Goal: Task Accomplishment & Management: Manage account settings

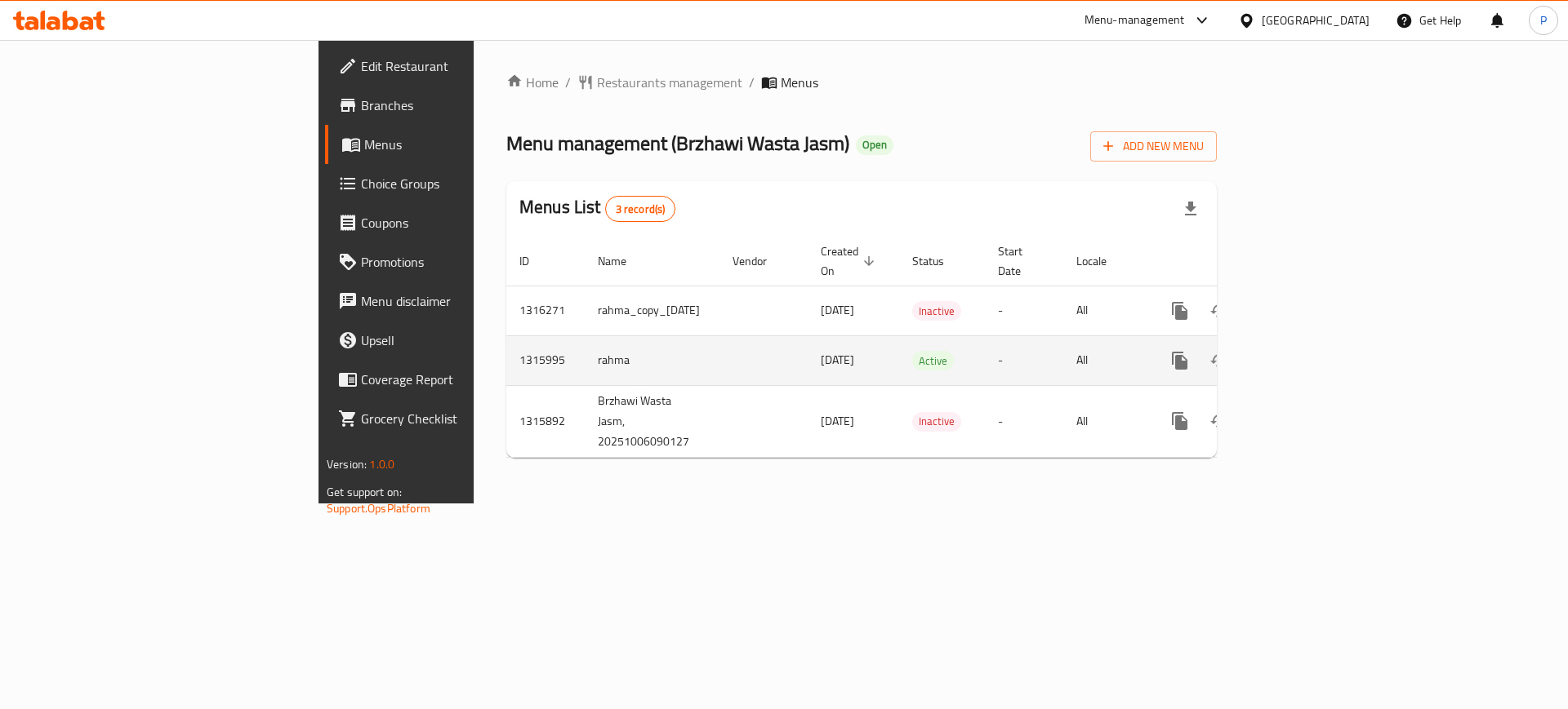
click at [1308, 351] on icon "enhanced table" at bounding box center [1298, 360] width 19 height 19
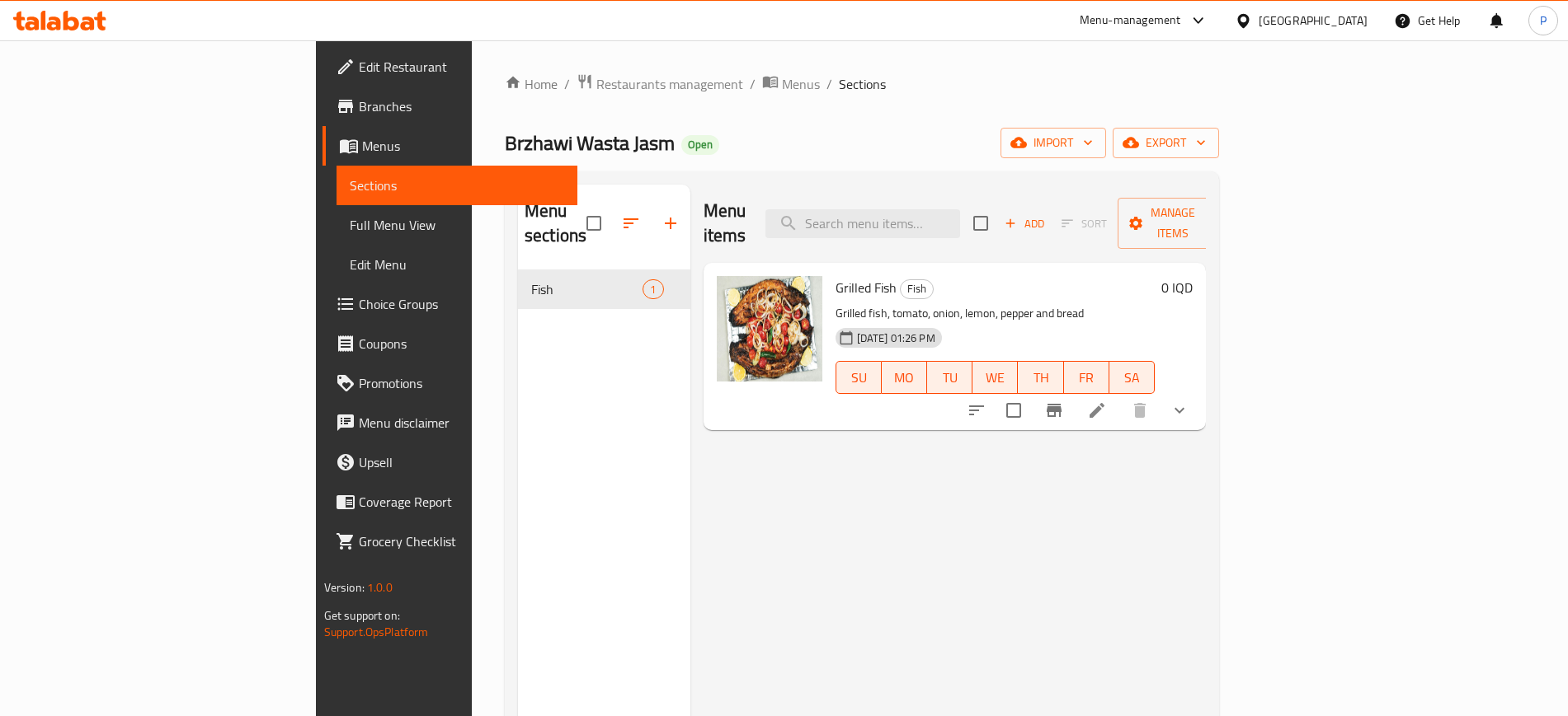
click at [691, 474] on div "Menu items Add Sort Manage items Grilled Fish Fish Grilled fish, tomato, onion,…" at bounding box center [949, 542] width 516 height 716
click at [782, 79] on span "Menus" at bounding box center [801, 84] width 38 height 20
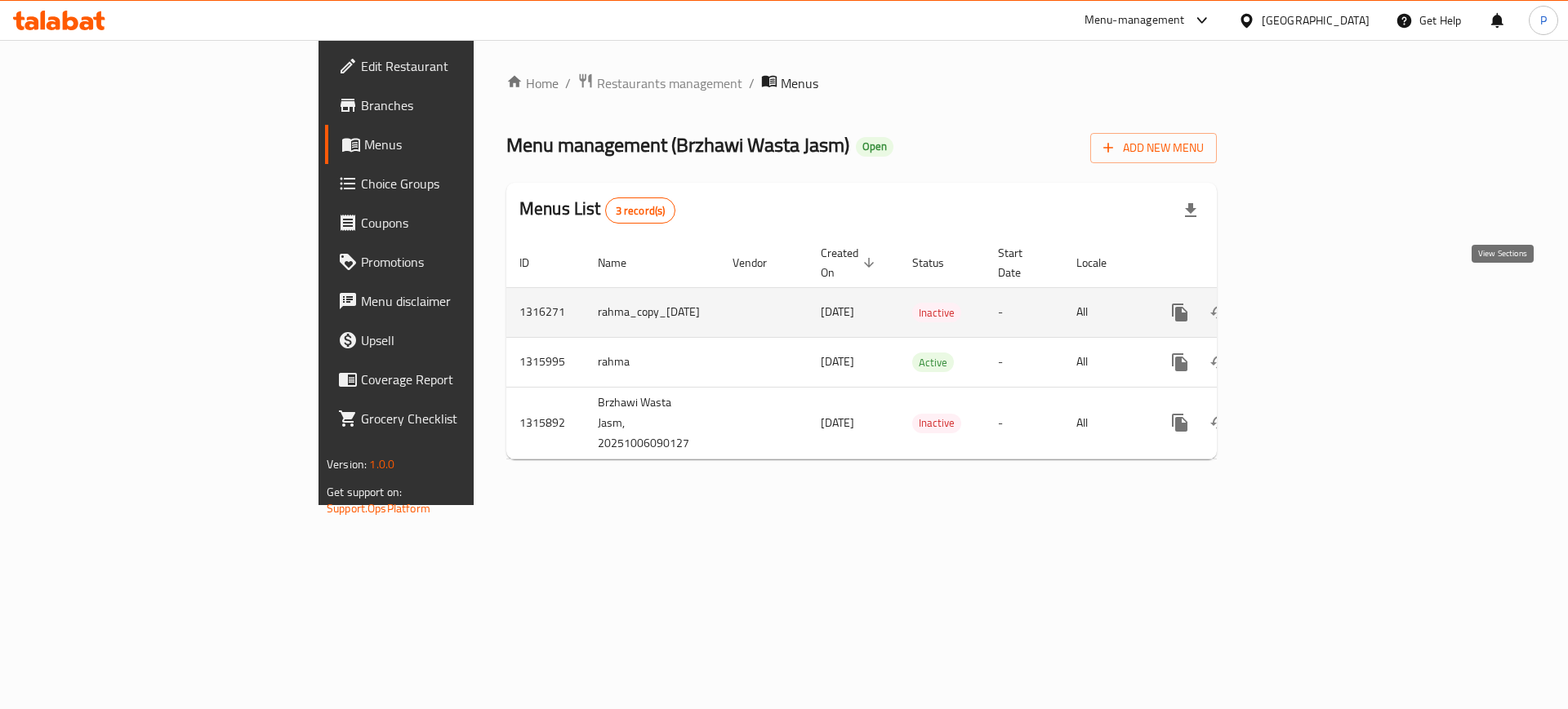
click at [1305, 305] on icon "enhanced table" at bounding box center [1297, 312] width 15 height 15
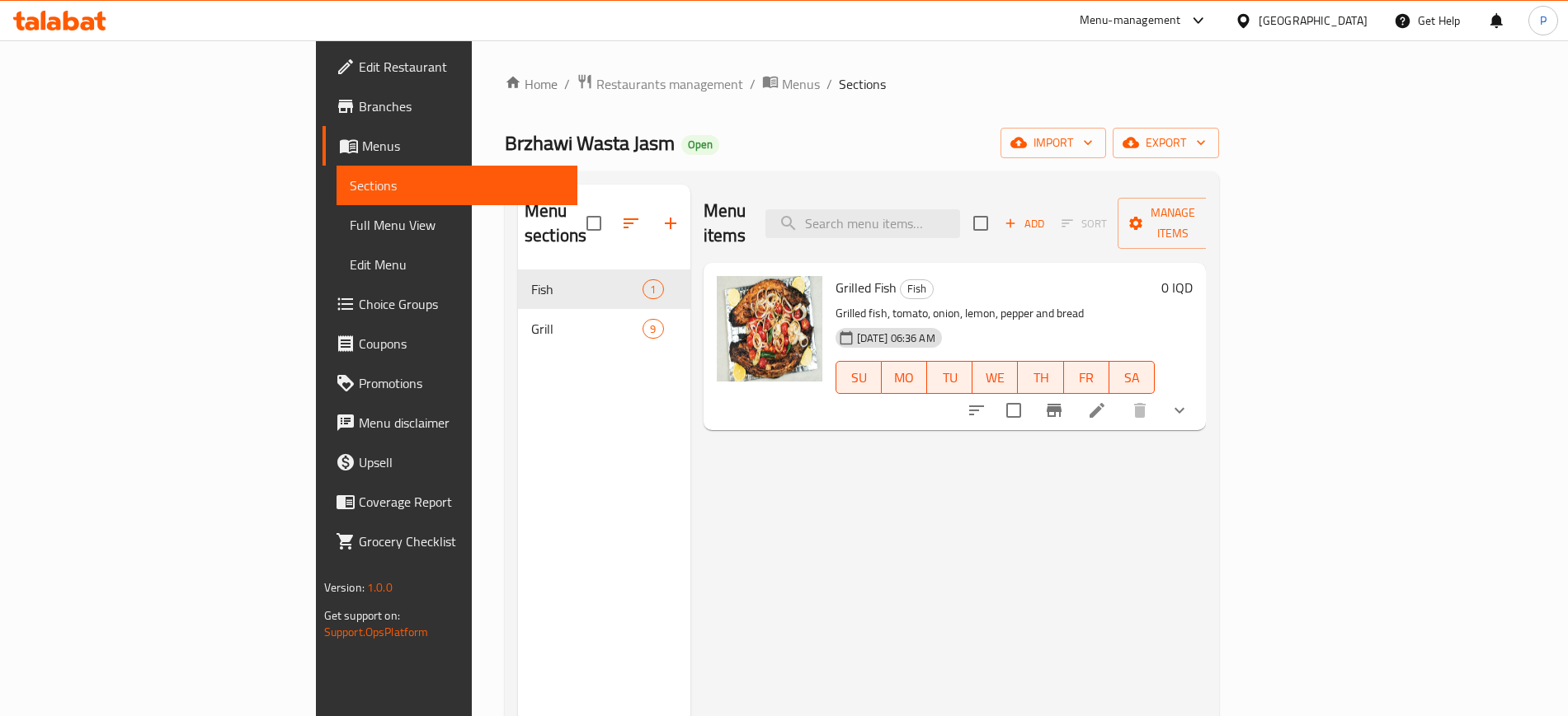
drag, startPoint x: 727, startPoint y: 468, endPoint x: 764, endPoint y: 415, distance: 64.6
click at [727, 468] on div "Menu items Add Sort Manage items Grilled Fish Fish Grilled fish, tomato, onion,…" at bounding box center [949, 542] width 516 height 716
click at [960, 210] on input "search" at bounding box center [862, 224] width 194 height 28
paste input "rilled fish"
type input "rilled fish"
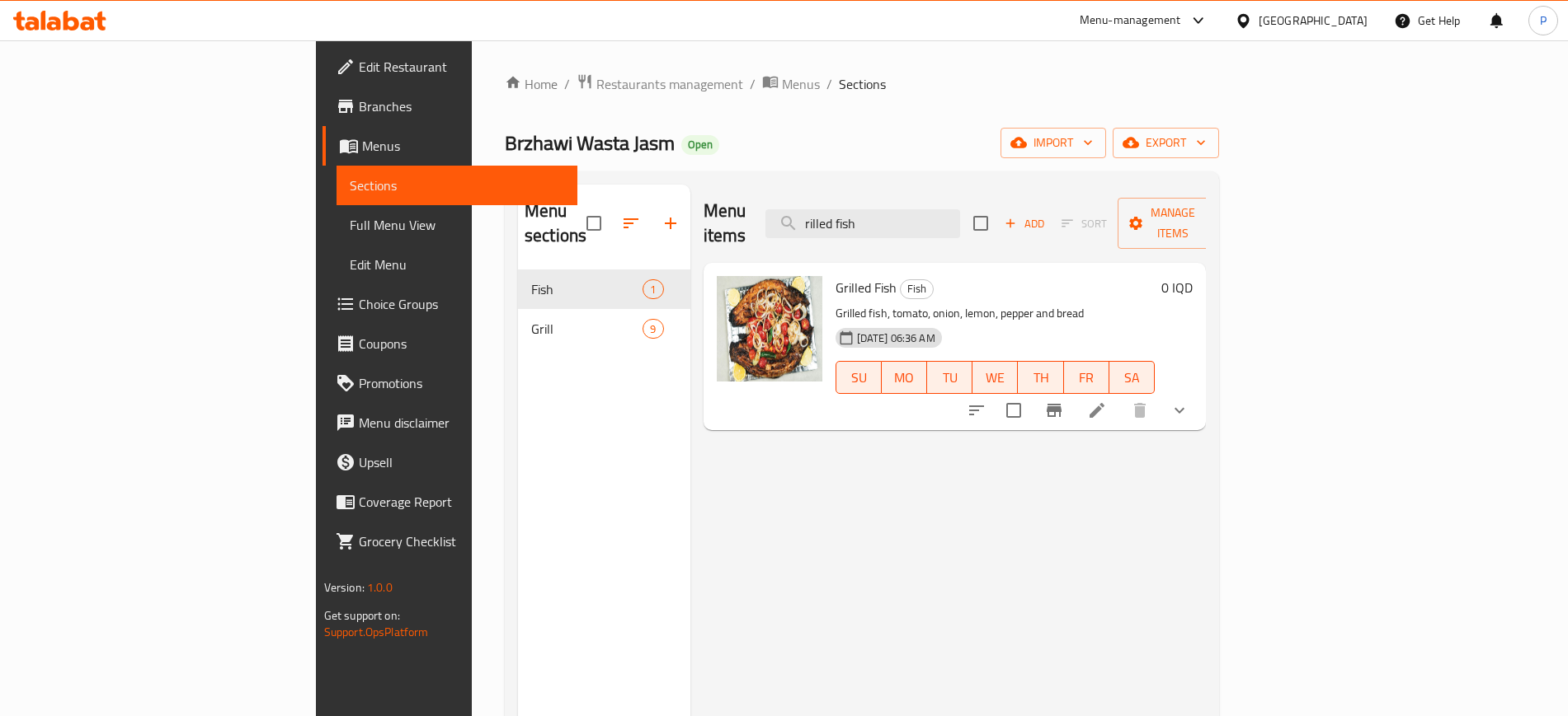
click at [892, 544] on div "Menu items rilled fish Add Sort Manage items Grilled Fish Fish Grilled fish, to…" at bounding box center [949, 542] width 516 height 716
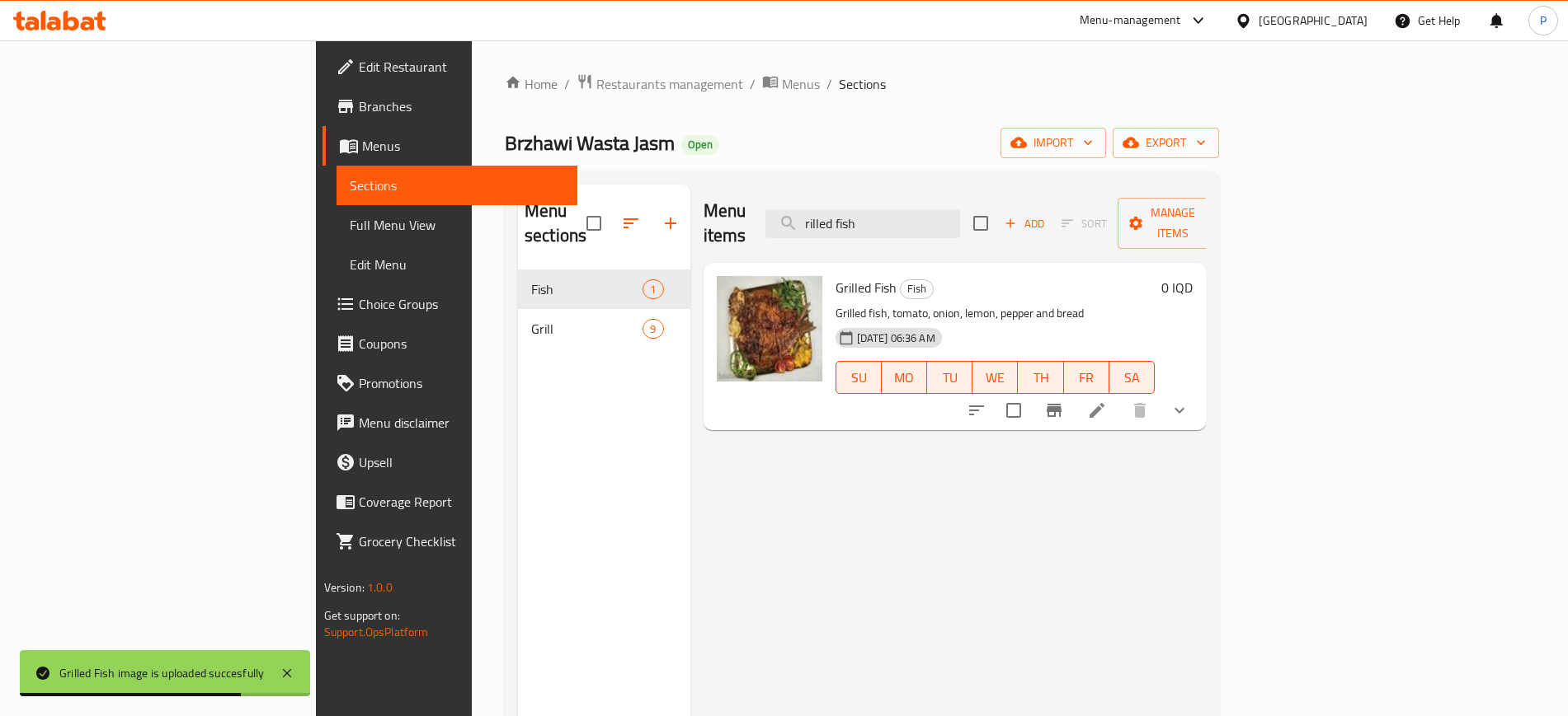
click at [691, 449] on div "Menu items rilled fish Add Sort Manage items Grilled Fish Fish Grilled fish, to…" at bounding box center [949, 542] width 516 height 716
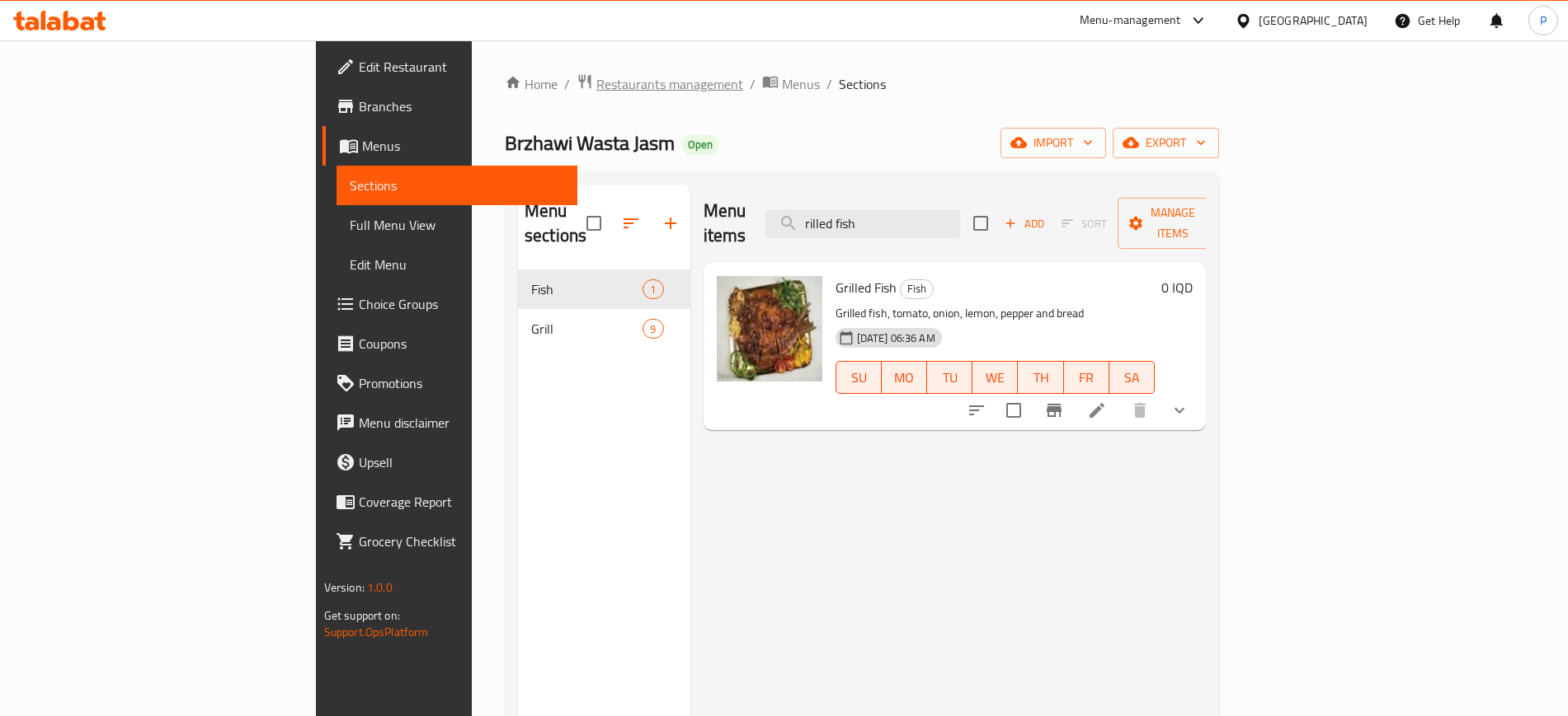
click at [597, 86] on span "Restaurants management" at bounding box center [670, 84] width 147 height 20
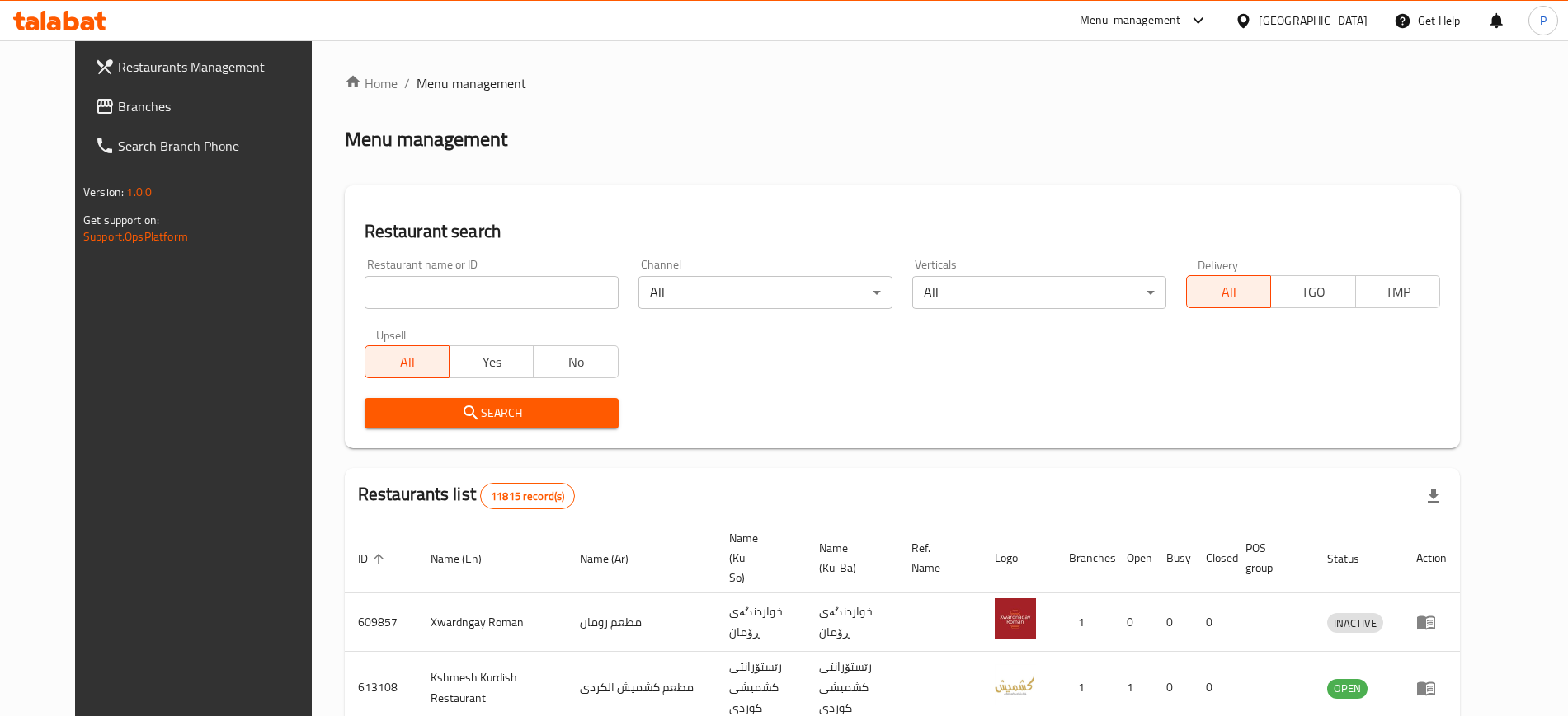
click at [561, 306] on input "search" at bounding box center [492, 293] width 254 height 33
paste input "Makoulat Ahl Al Sham"
type input "Makoulat Ahl Al Sham"
click button "Search" at bounding box center [492, 413] width 254 height 30
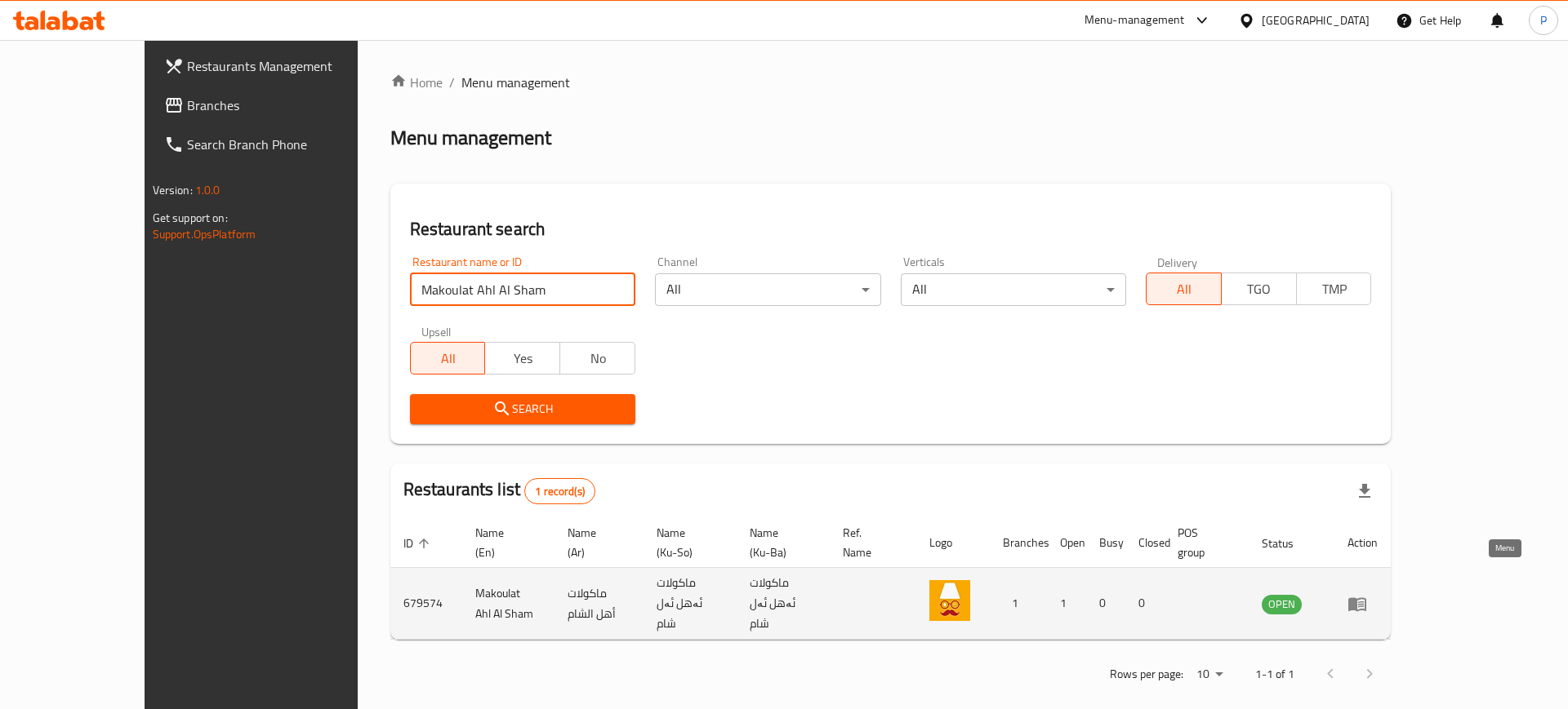
click at [1366, 597] on icon "enhanced table" at bounding box center [1357, 604] width 17 height 14
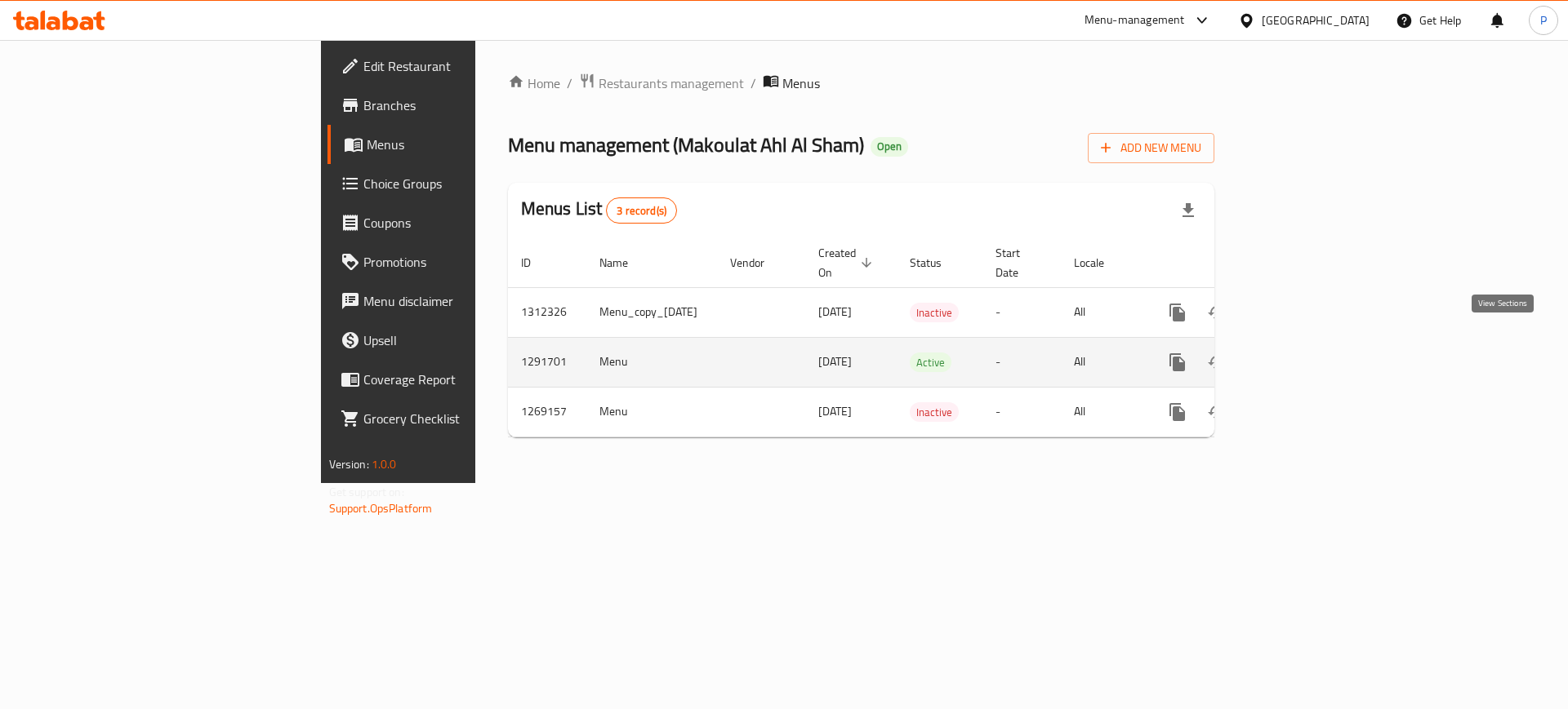
click at [1305, 353] on icon "enhanced table" at bounding box center [1295, 362] width 19 height 19
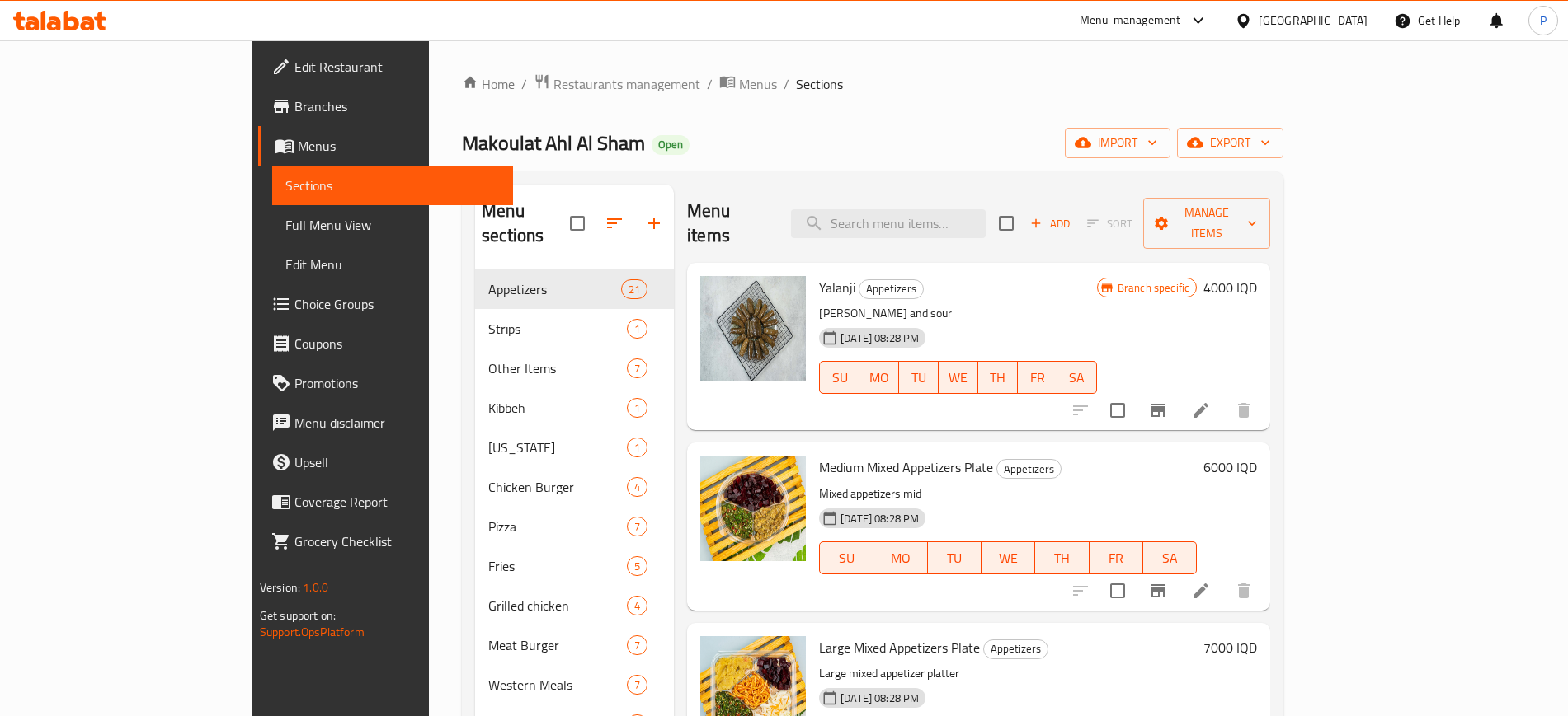
click at [721, 117] on div "Home / Restaurants management / Menus / Sections Makoulat Ahl Al Sham Open impo…" at bounding box center [872, 518] width 821 height 889
click at [986, 217] on input "search" at bounding box center [888, 224] width 194 height 28
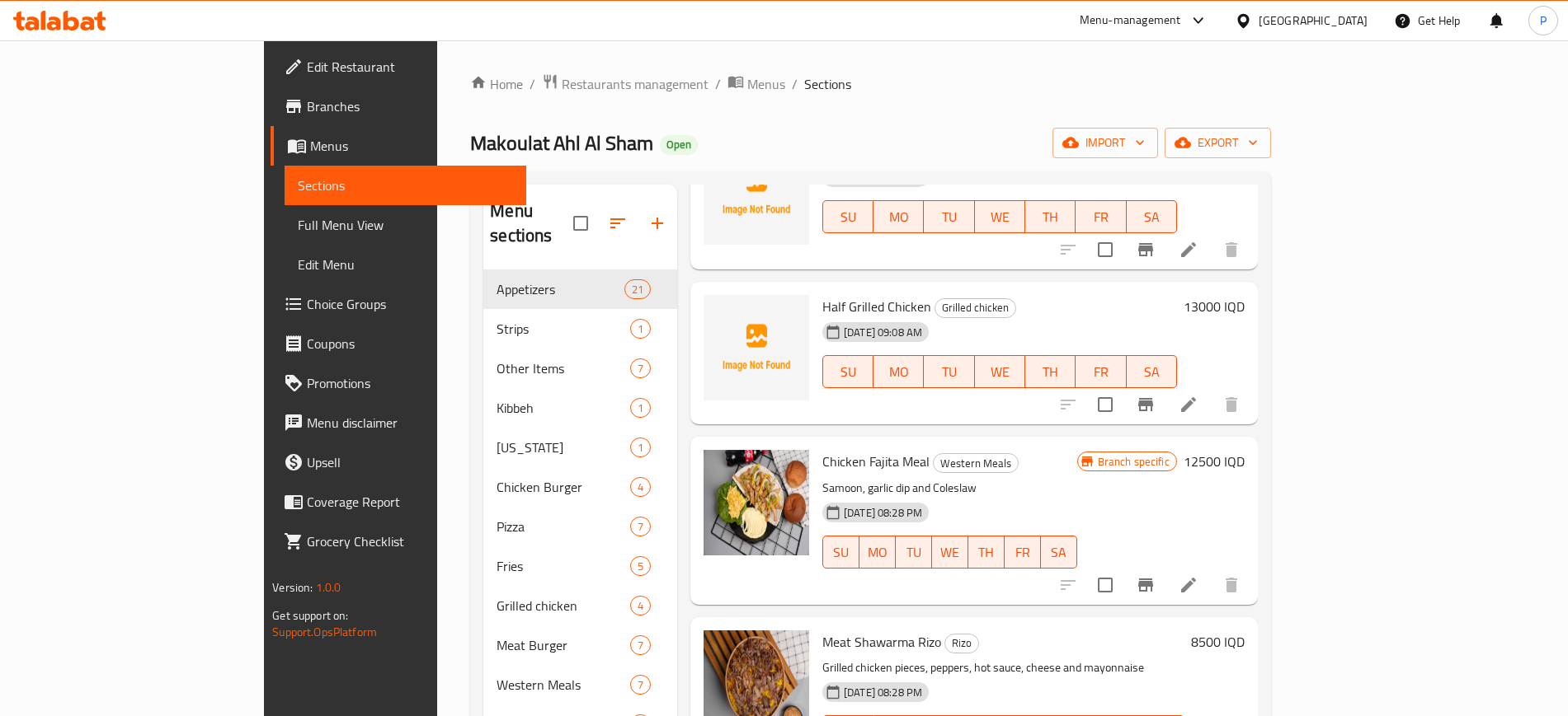
scroll to position [2268, 0]
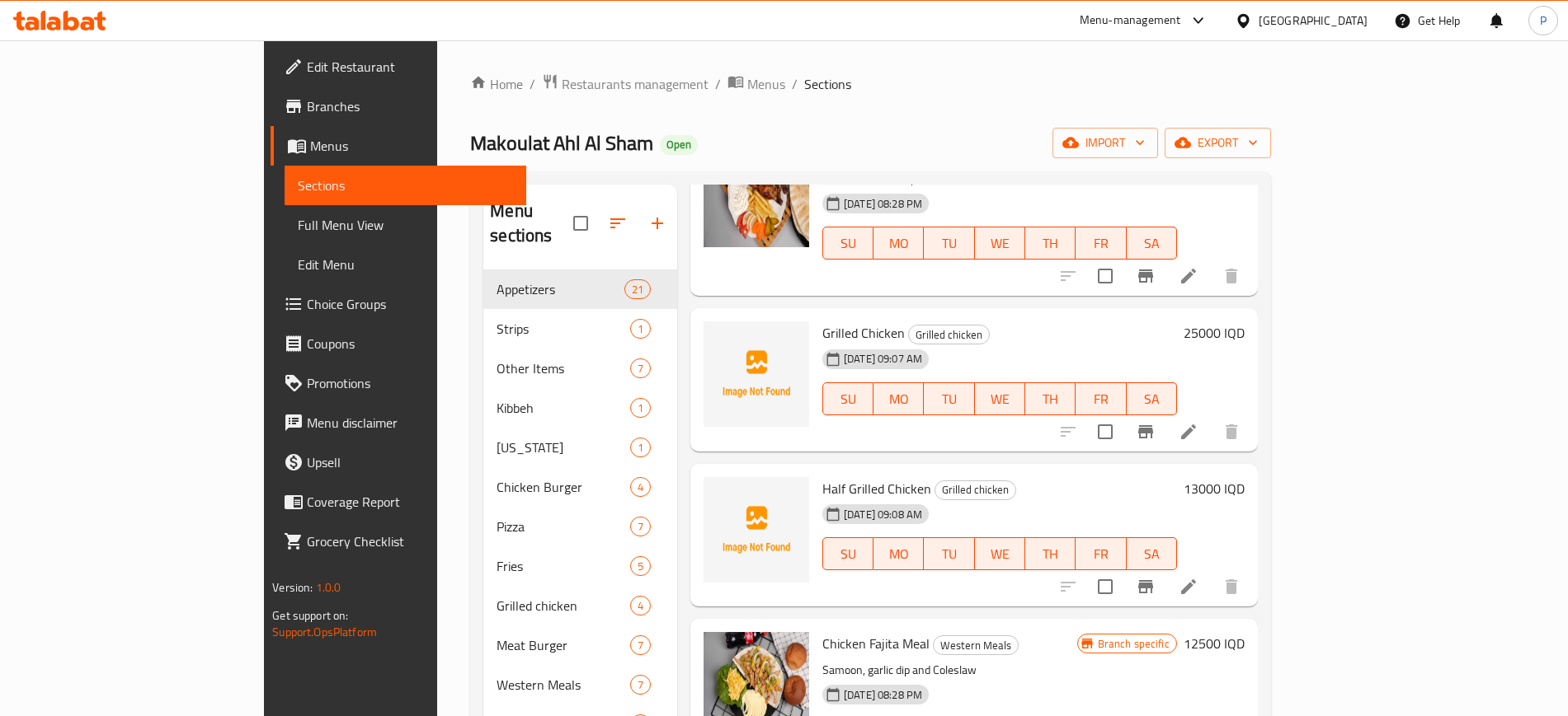
type input "chicken"
click at [745, 315] on div at bounding box center [756, 380] width 119 height 130
click at [748, 82] on span "Menus" at bounding box center [766, 84] width 38 height 20
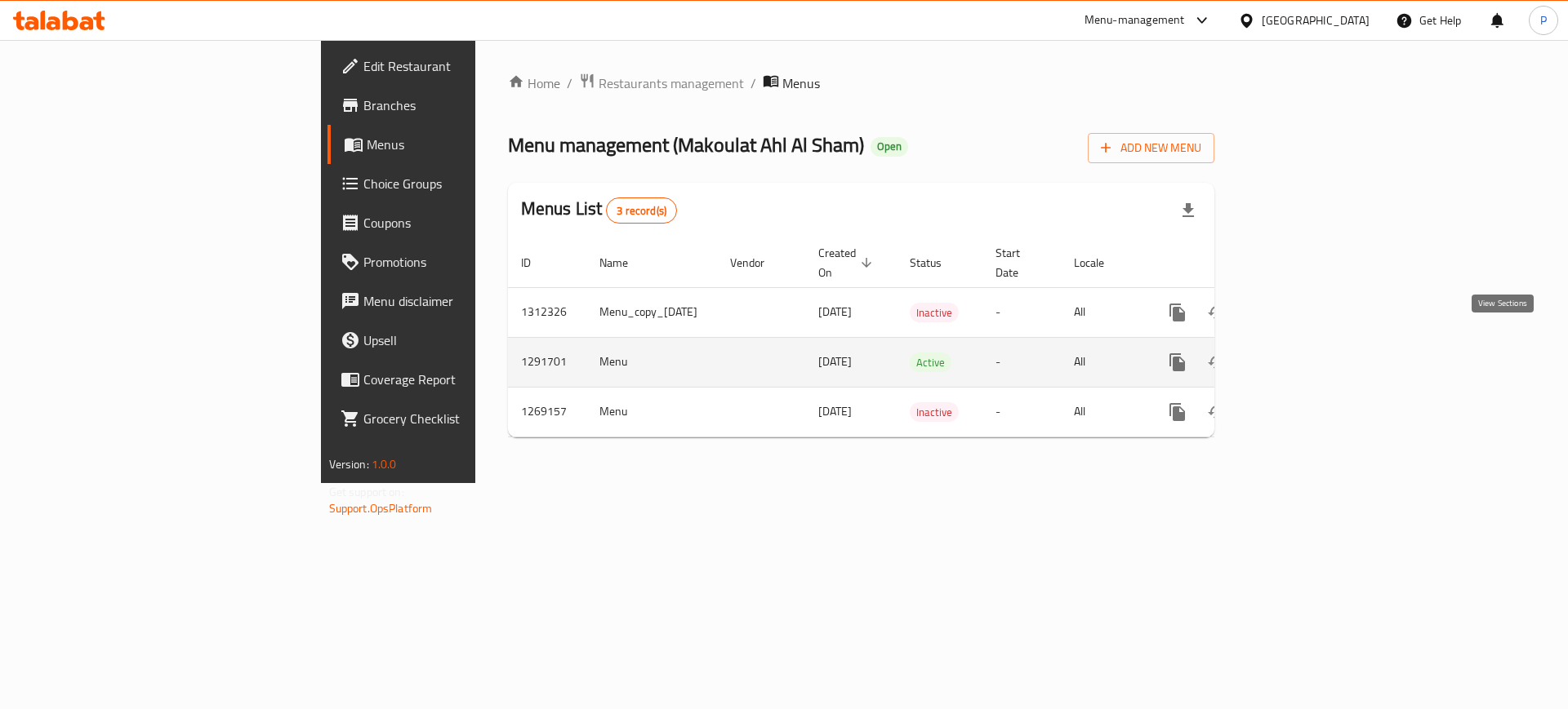
click at [1305, 353] on icon "enhanced table" at bounding box center [1295, 362] width 19 height 19
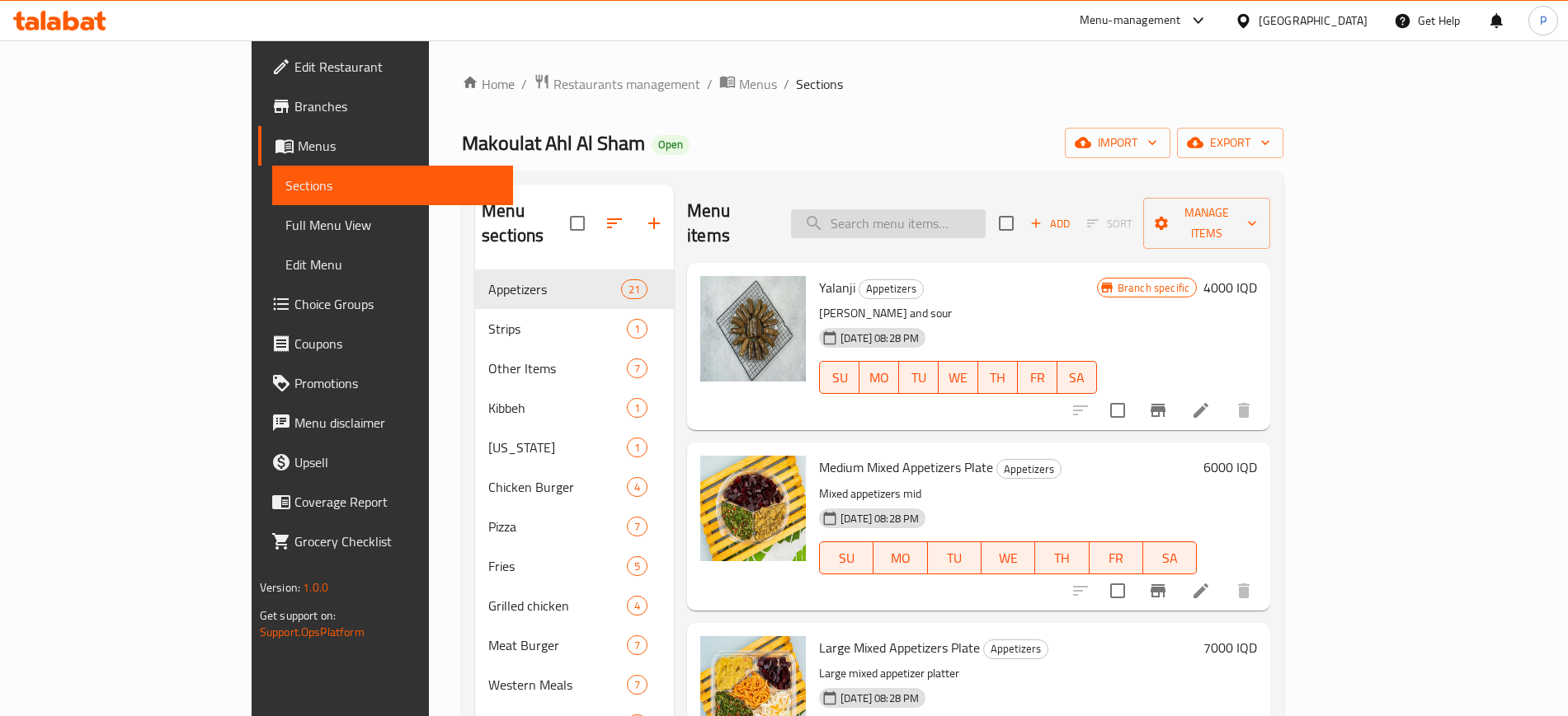
click at [967, 218] on input "search" at bounding box center [888, 224] width 194 height 28
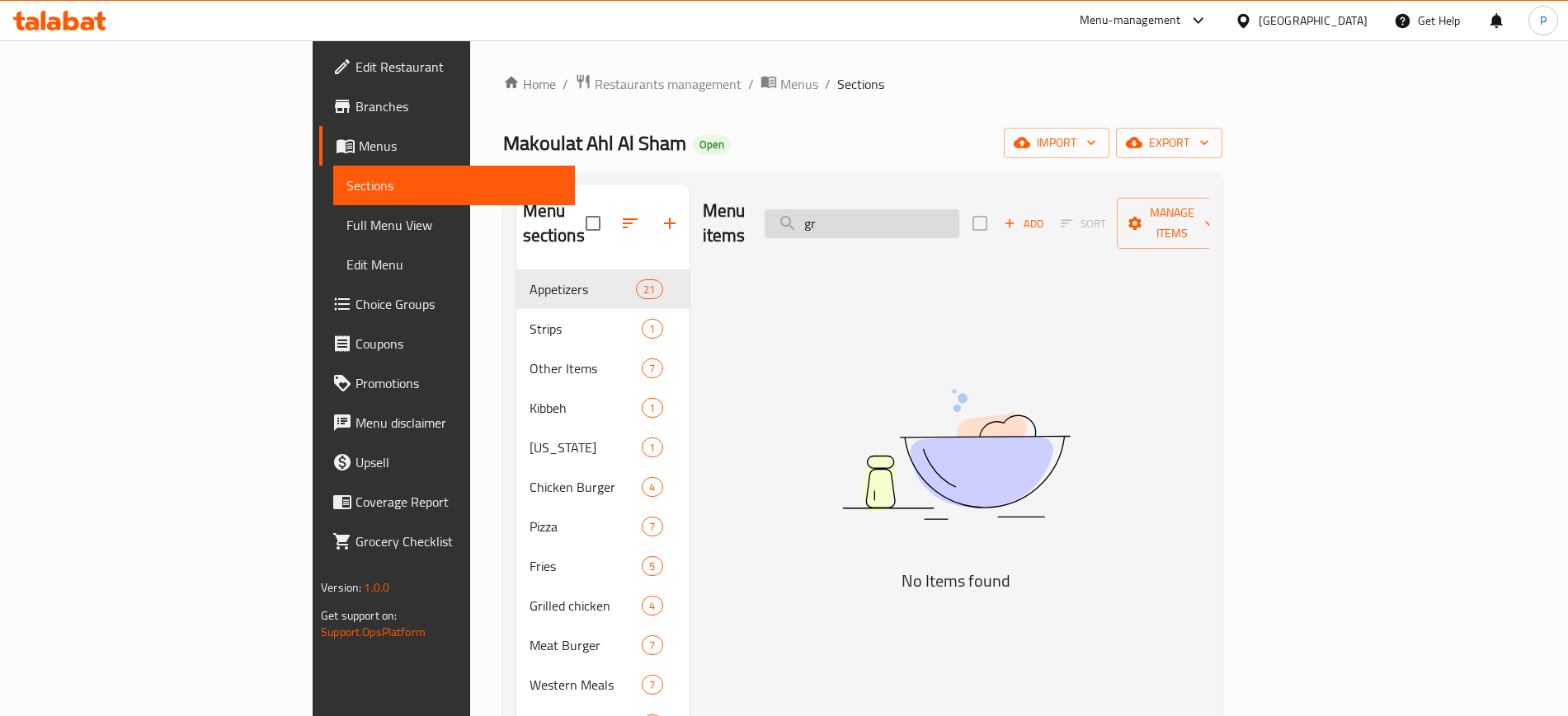
type input "g"
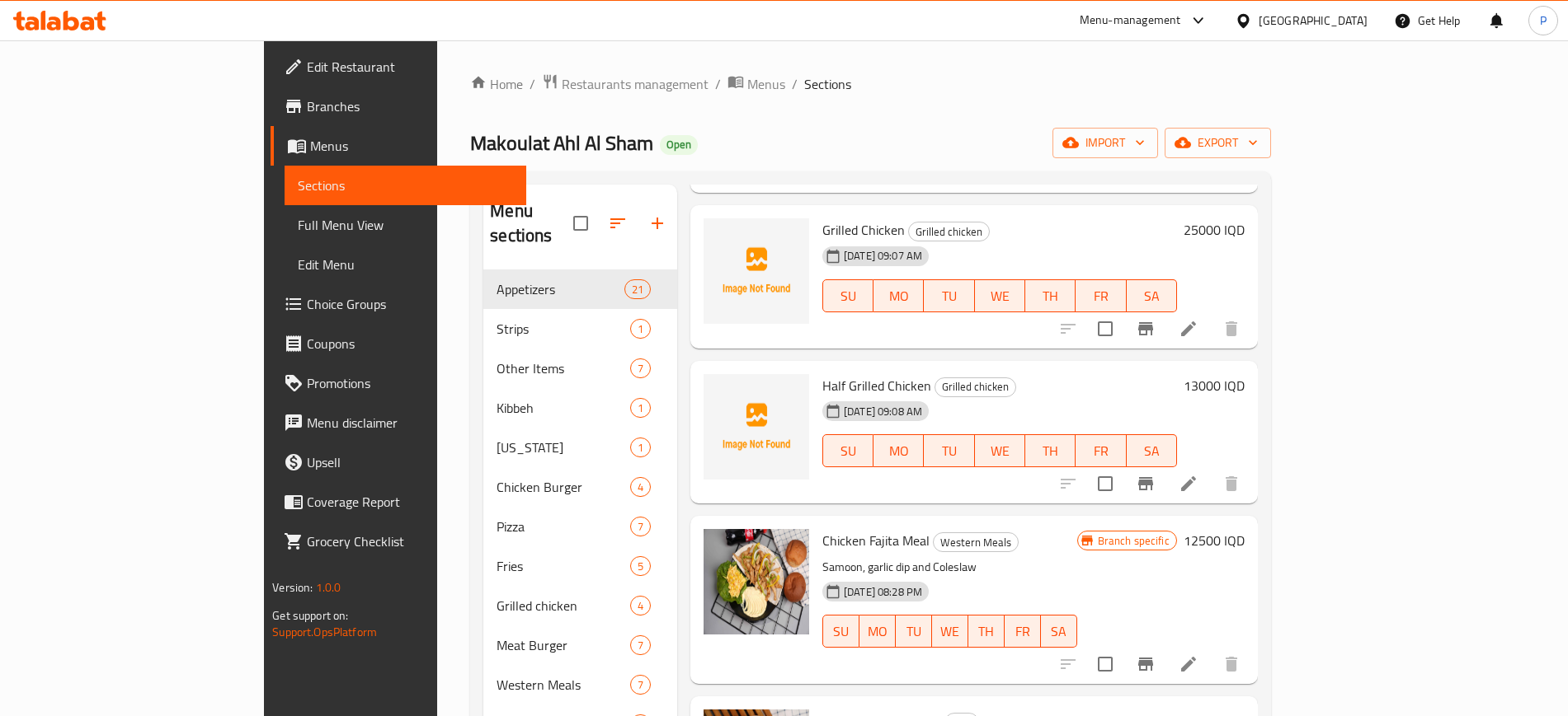
scroll to position [2886, 0]
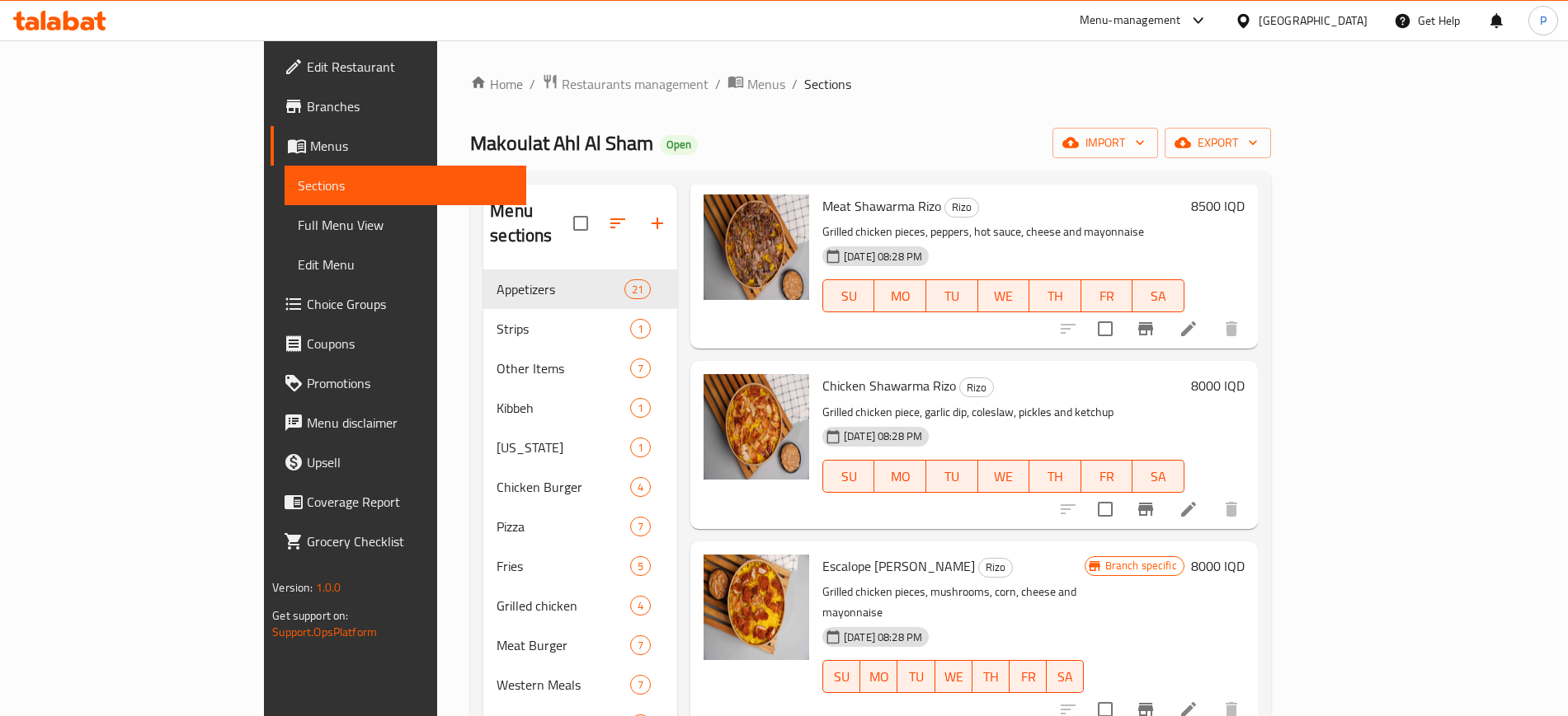
type input "chicken"
click at [1362, 23] on div "[GEOGRAPHIC_DATA]" at bounding box center [1313, 21] width 109 height 18
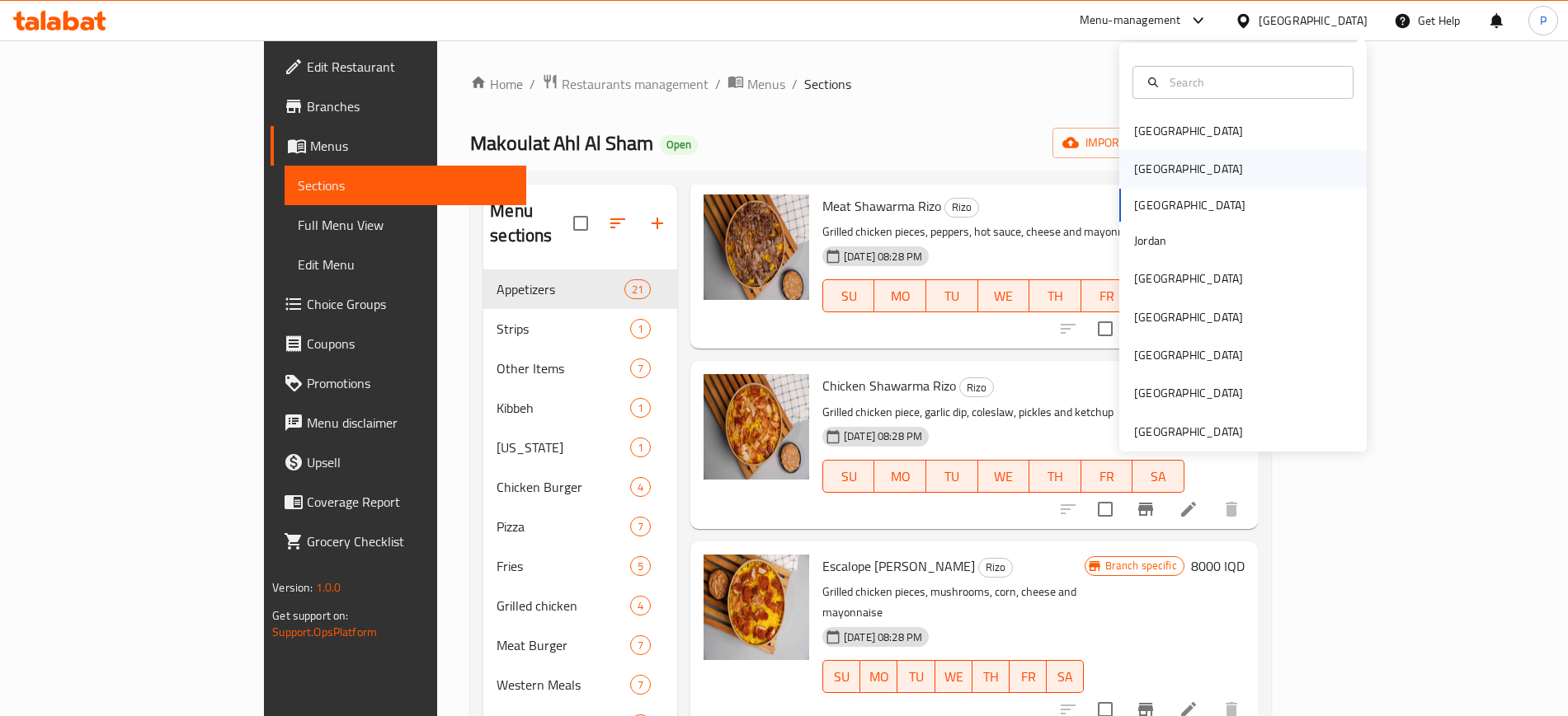
click at [1134, 169] on div "[GEOGRAPHIC_DATA]" at bounding box center [1188, 169] width 109 height 18
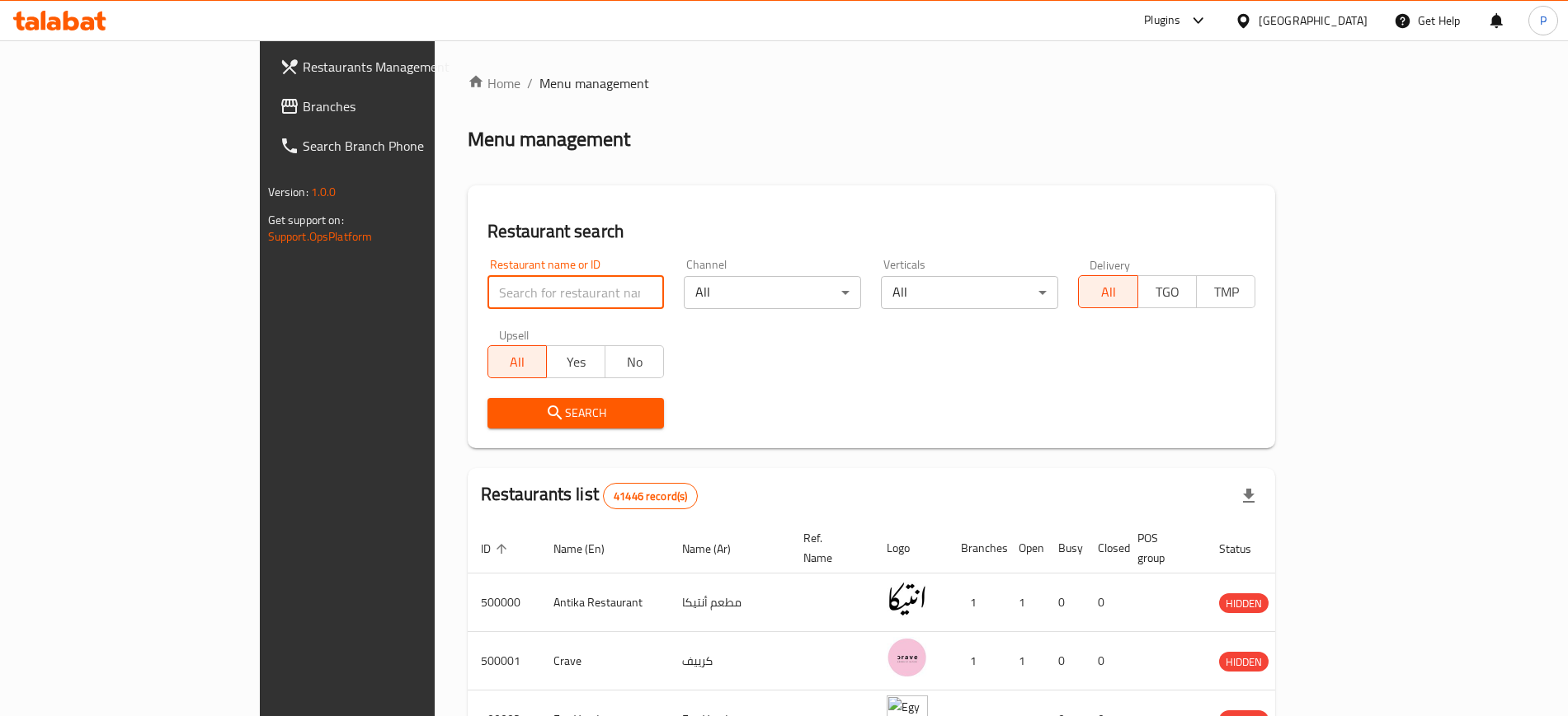
click at [488, 297] on input "search" at bounding box center [576, 293] width 178 height 33
paste input "Lychee"
type input "Lychee"
click button "Search" at bounding box center [576, 413] width 178 height 30
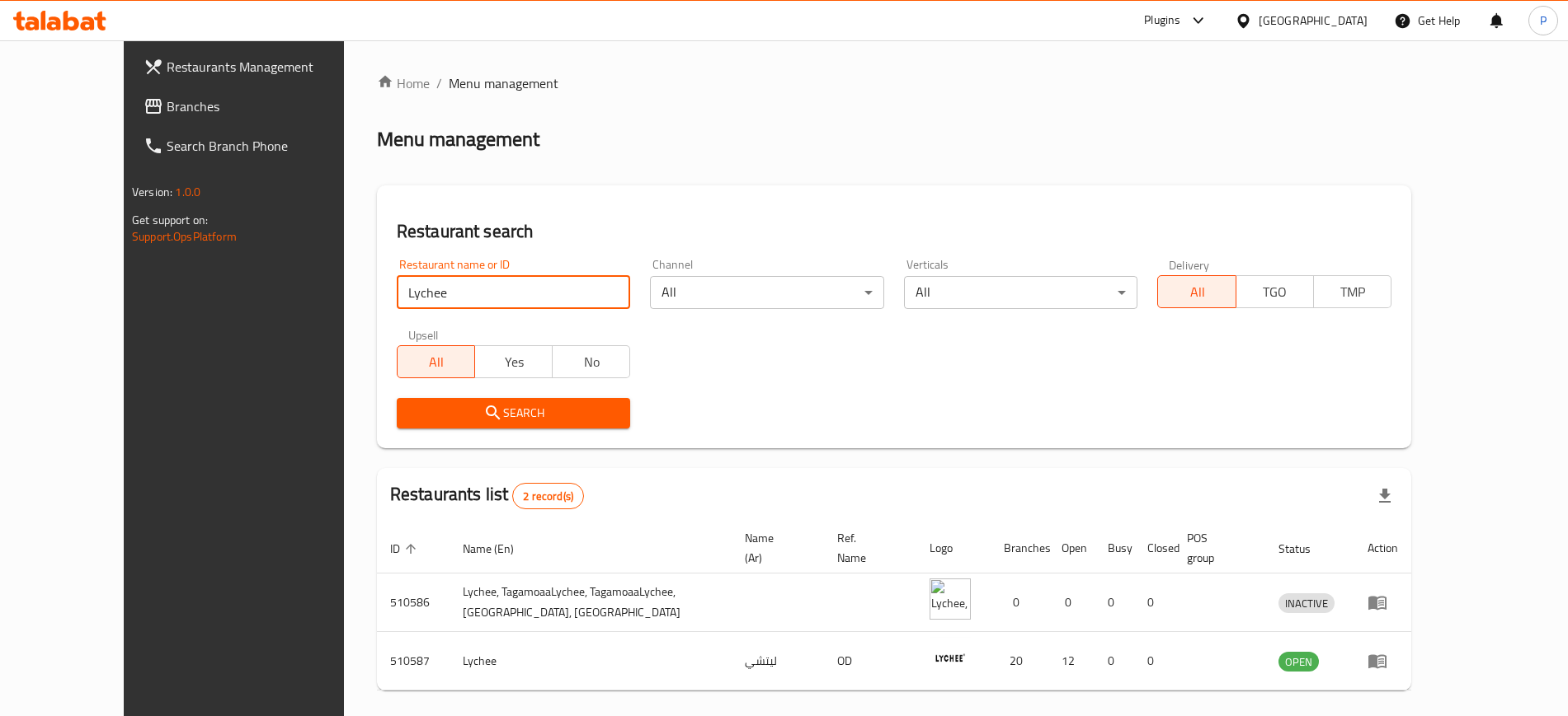
scroll to position [45, 0]
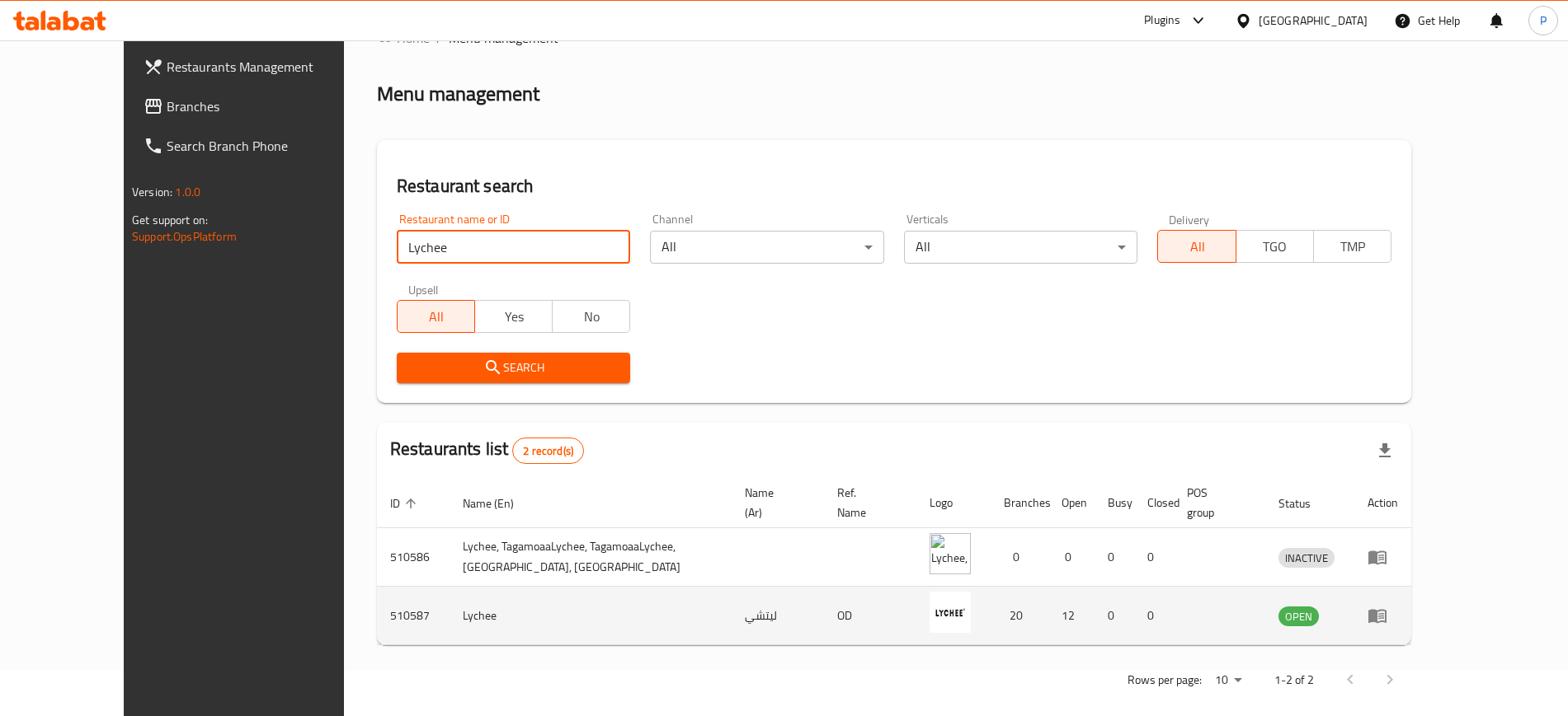
click at [1385, 613] on icon "enhanced table" at bounding box center [1382, 616] width 6 height 7
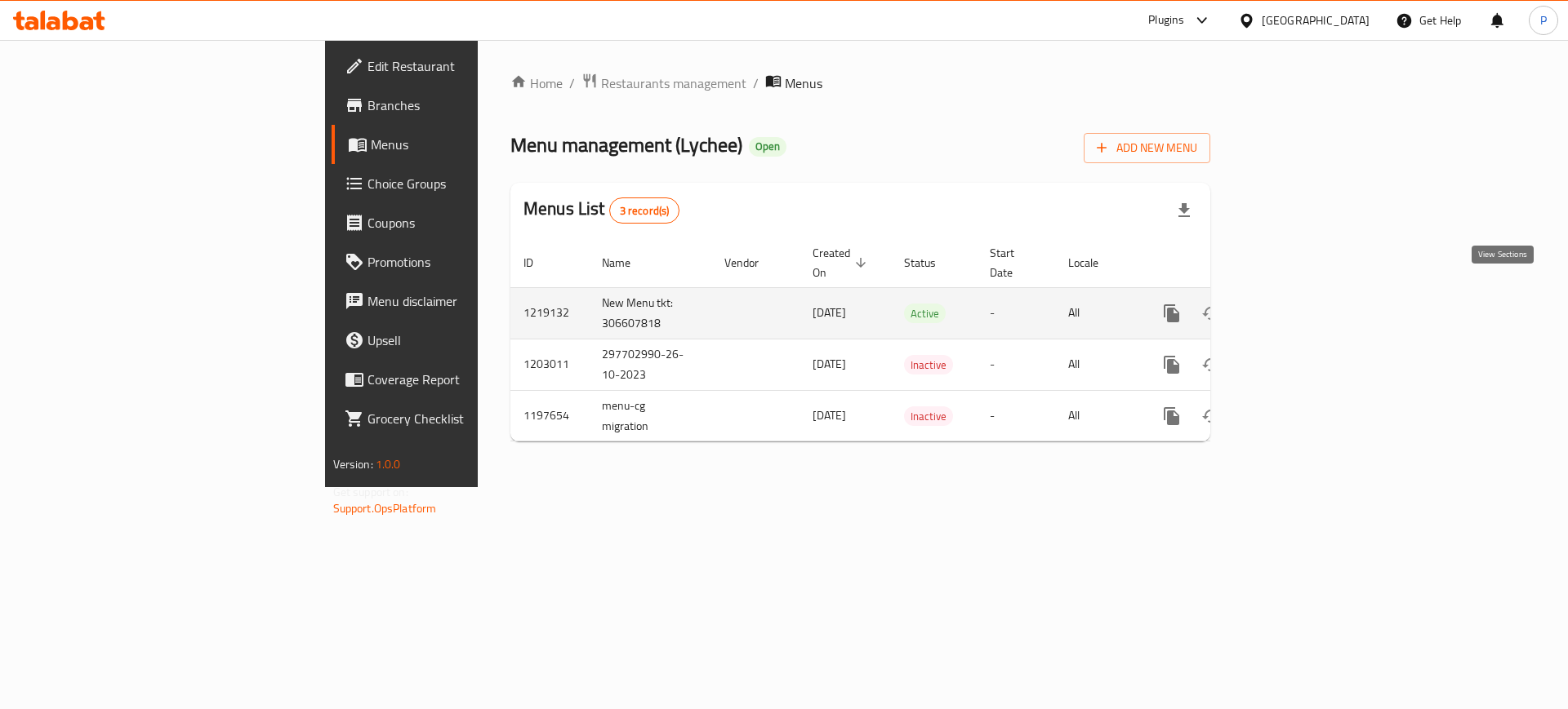
click at [1299, 304] on icon "enhanced table" at bounding box center [1289, 314] width 19 height 19
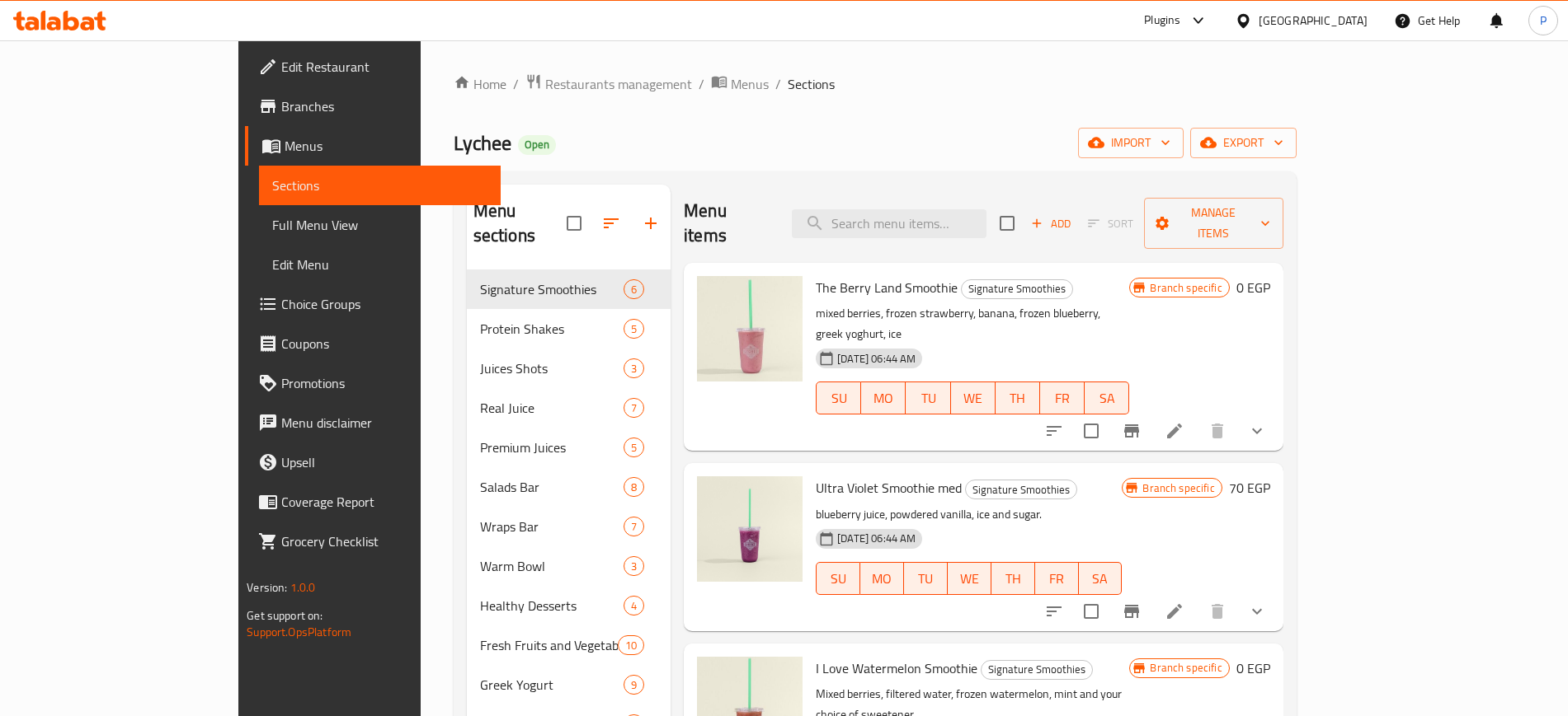
click at [685, 134] on div "Lychee Open import export" at bounding box center [874, 142] width 843 height 30
click at [675, 149] on div "Lychee Open import export" at bounding box center [874, 142] width 843 height 30
click at [934, 210] on input "search" at bounding box center [889, 224] width 194 height 28
paste input "Chocolate Peanut Butter"
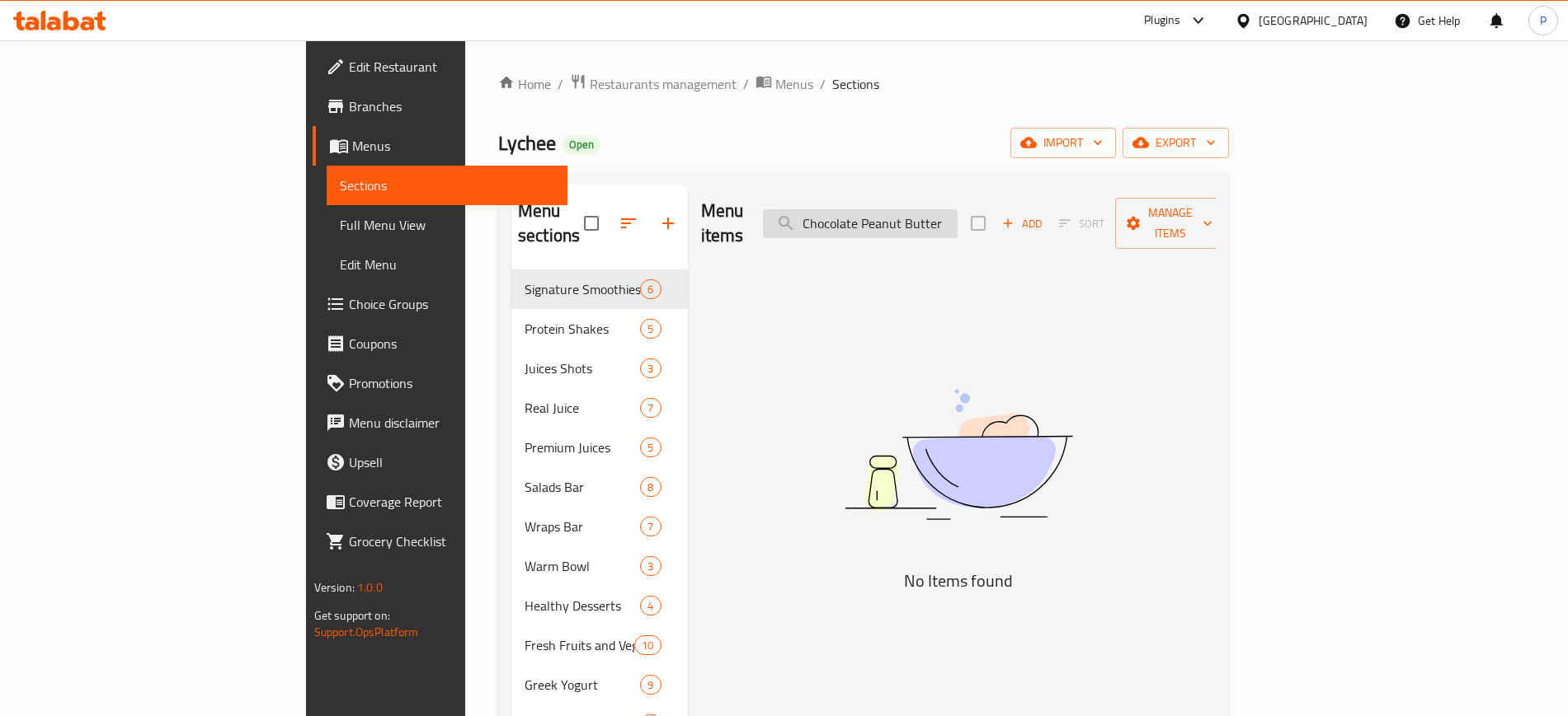
click at [958, 210] on input "Chocolate Peanut Butter" at bounding box center [861, 224] width 194 height 28
drag, startPoint x: 982, startPoint y: 210, endPoint x: 1027, endPoint y: 215, distance: 45.3
click at [958, 215] on input "Chocolate Peanut Butter" at bounding box center [861, 224] width 194 height 28
click at [958, 213] on input "Chocolate Peanut Butter" at bounding box center [861, 224] width 194 height 28
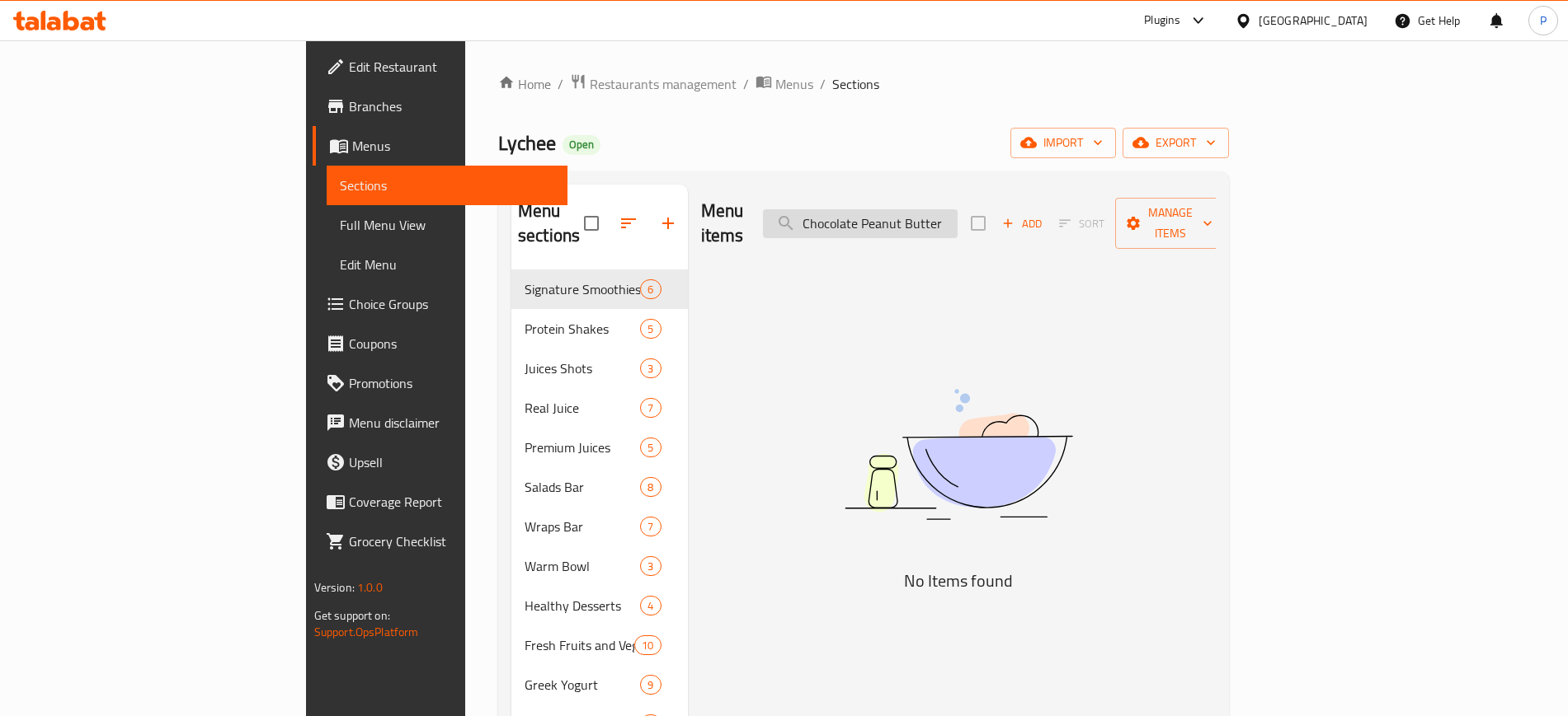
click at [958, 213] on input "Chocolate Peanut Butter" at bounding box center [861, 224] width 194 height 28
paste input "search"
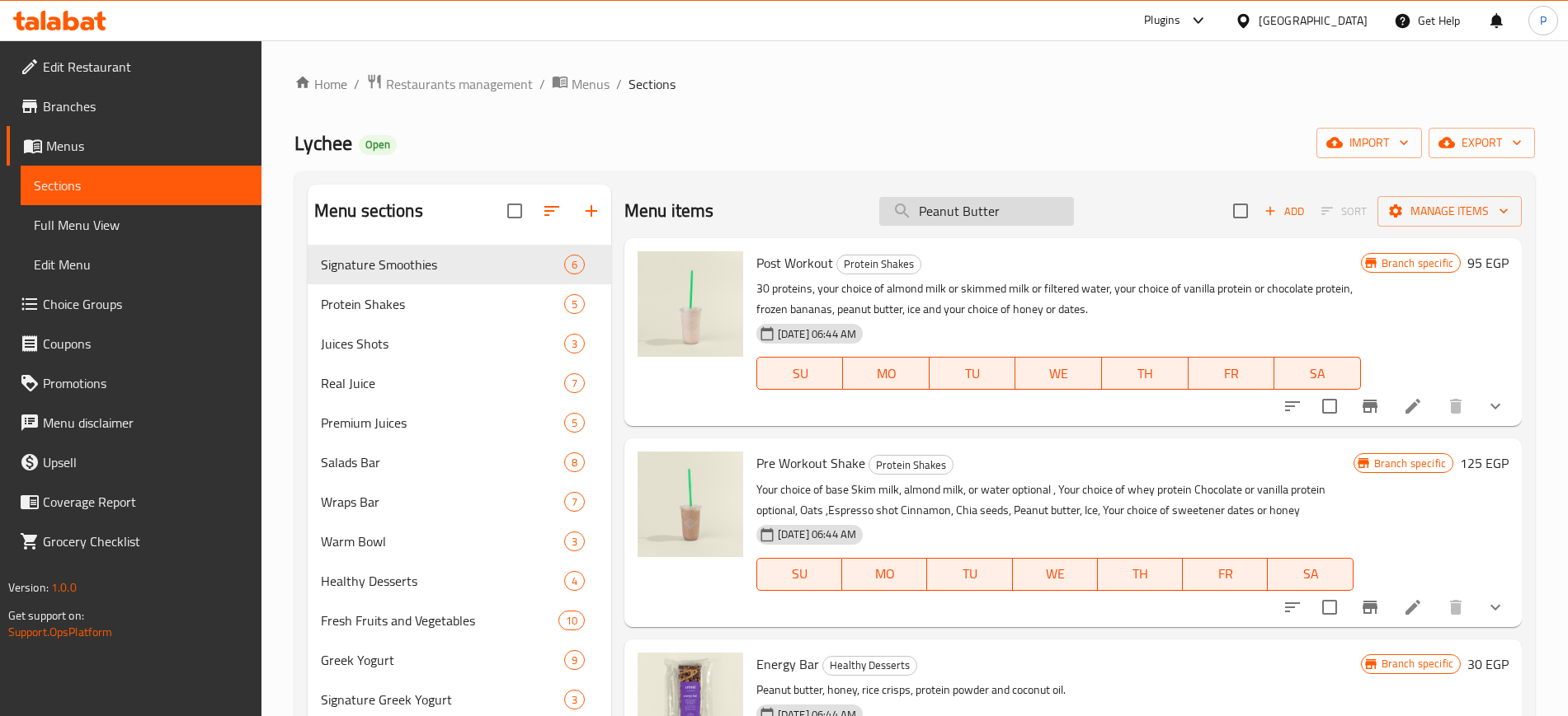
click at [975, 204] on input "Peanut Butter" at bounding box center [976, 211] width 194 height 28
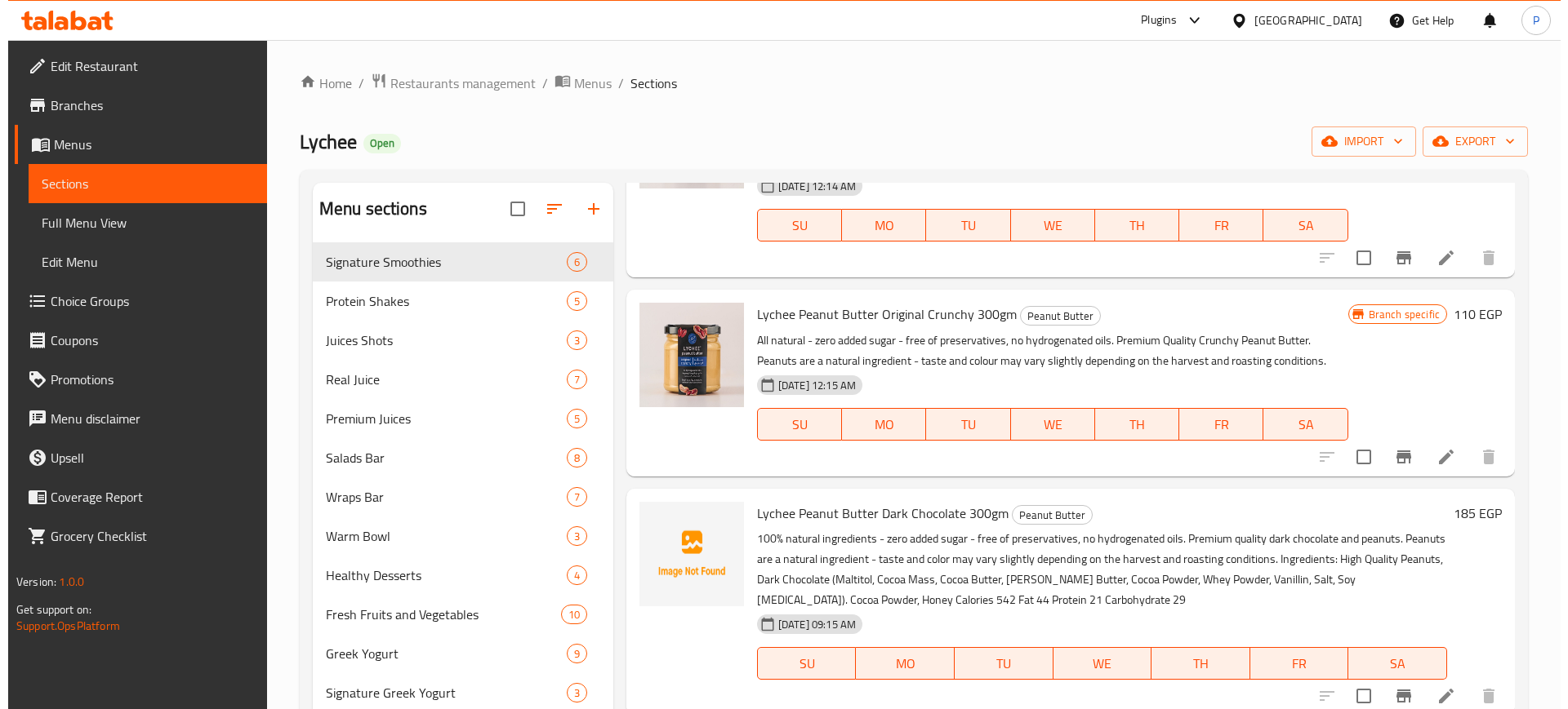
scroll to position [2449, 0]
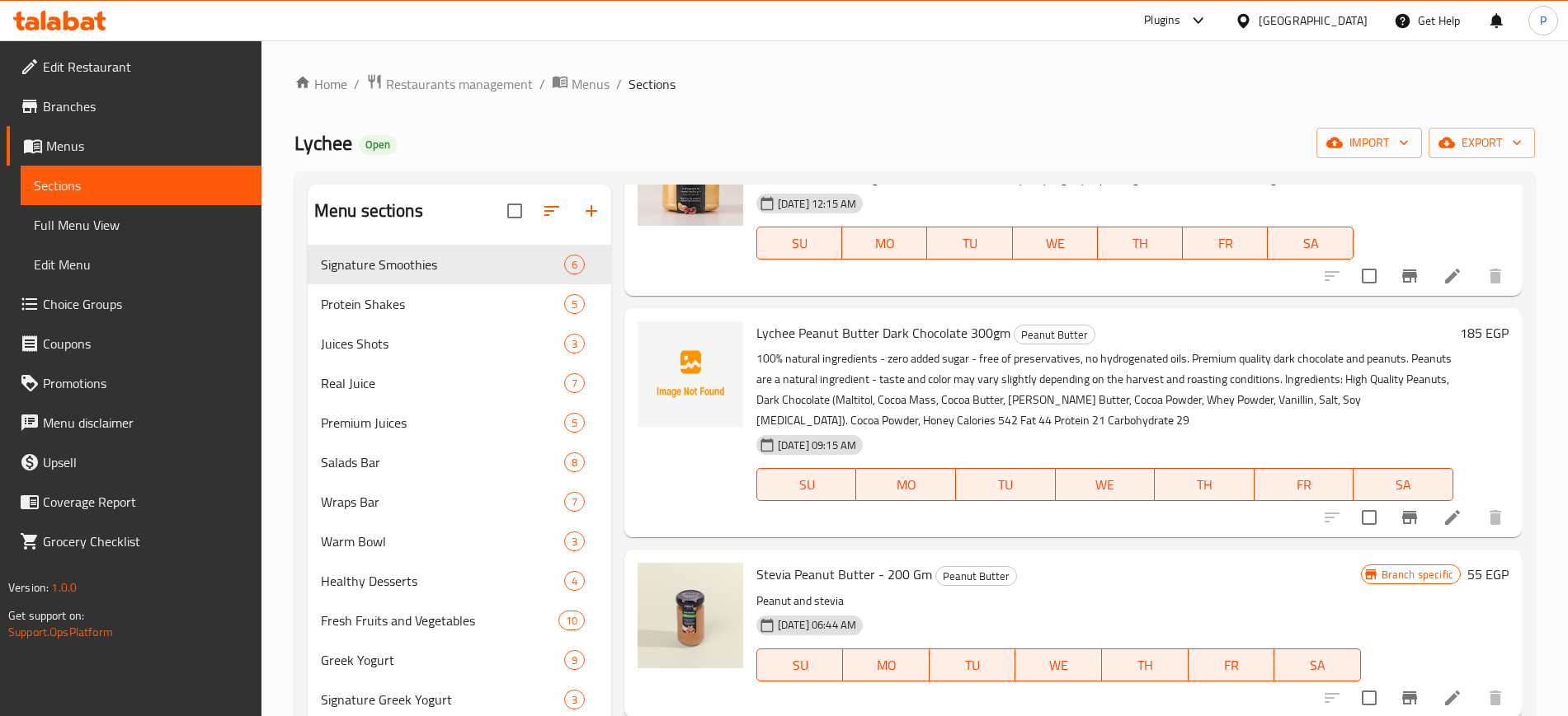
type input "Peanut Butter"
click at [1252, 13] on icon at bounding box center [1243, 22] width 18 height 18
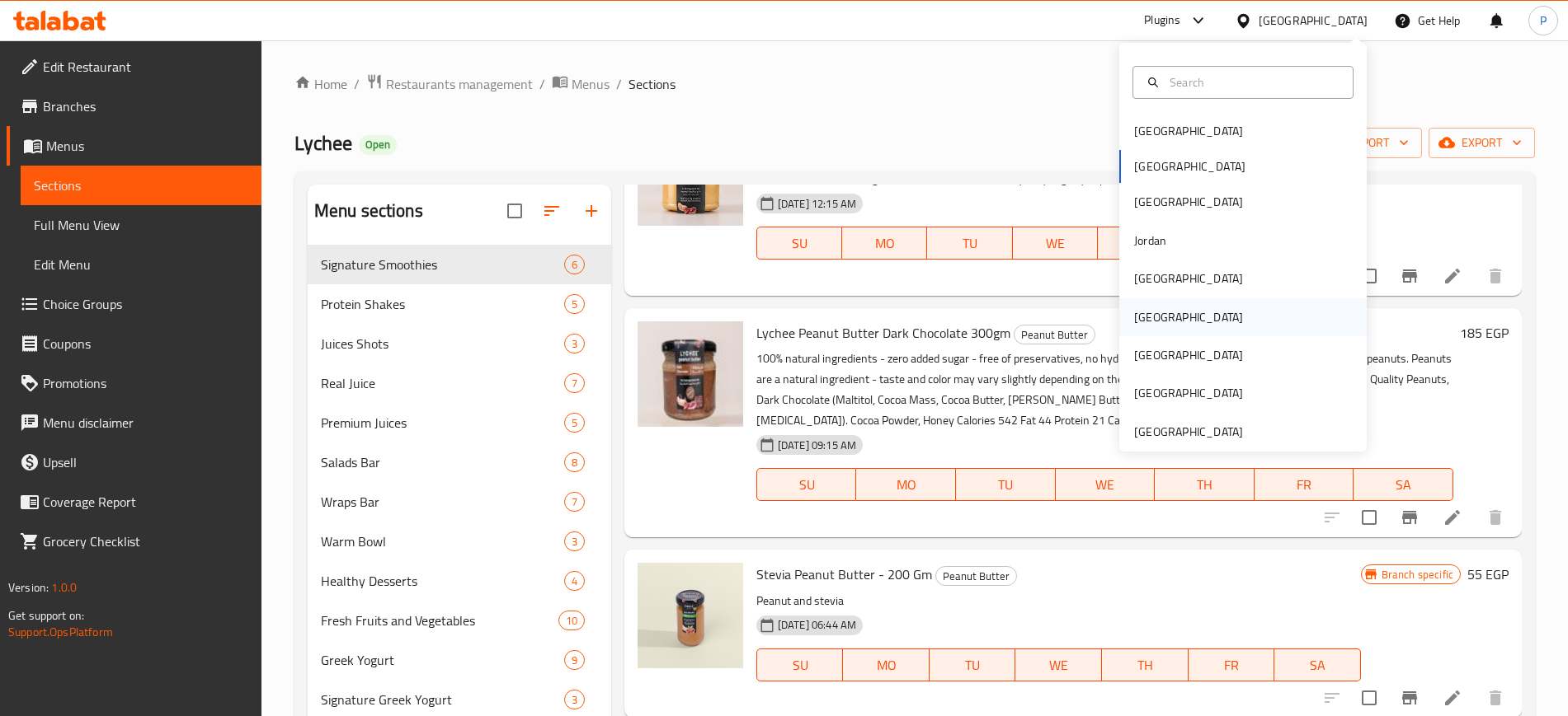
click at [1157, 313] on div "[GEOGRAPHIC_DATA]" at bounding box center [1188, 317] width 135 height 38
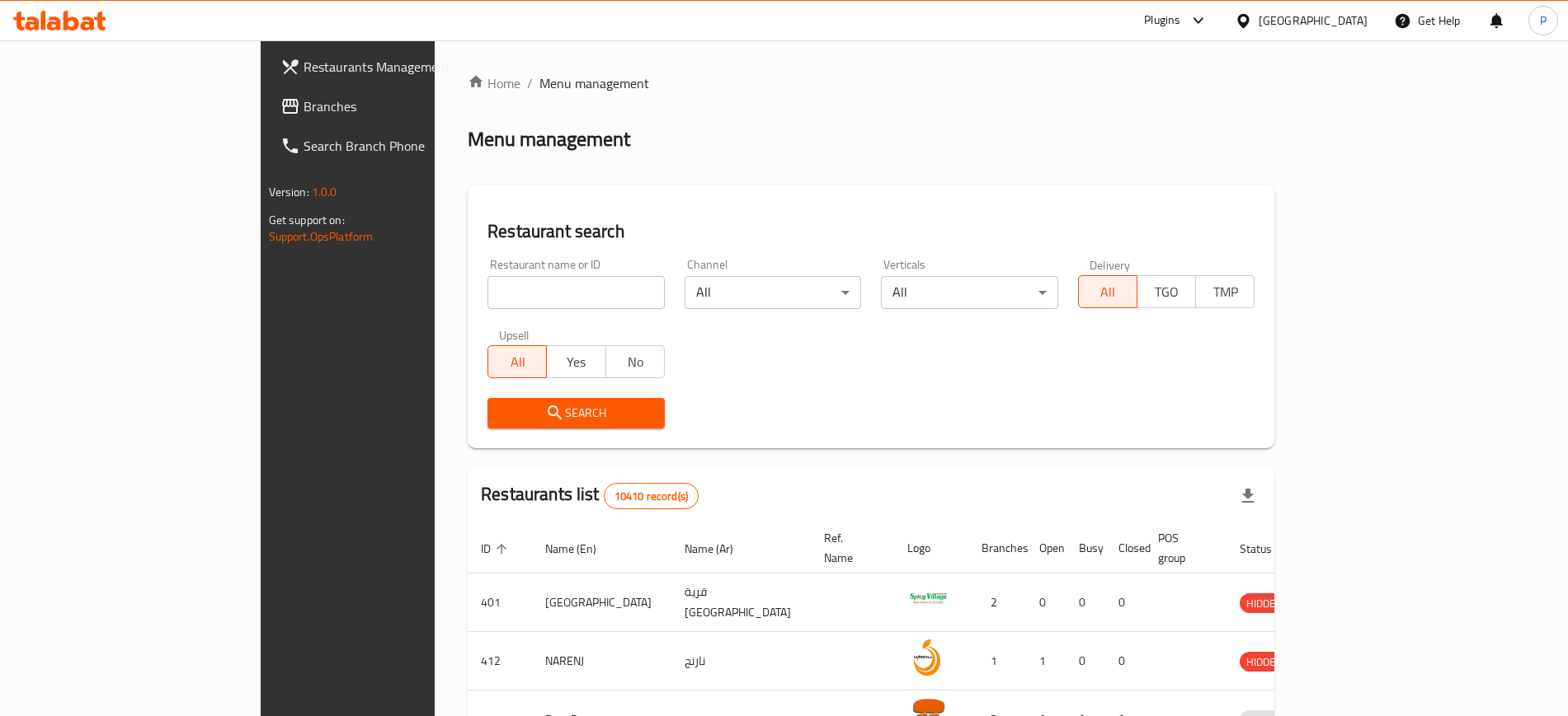
click at [488, 287] on input "search" at bounding box center [576, 293] width 178 height 33
paste input "HEALTHY EA"
type input "HEALTHY EA"
click button "Search" at bounding box center [576, 413] width 178 height 30
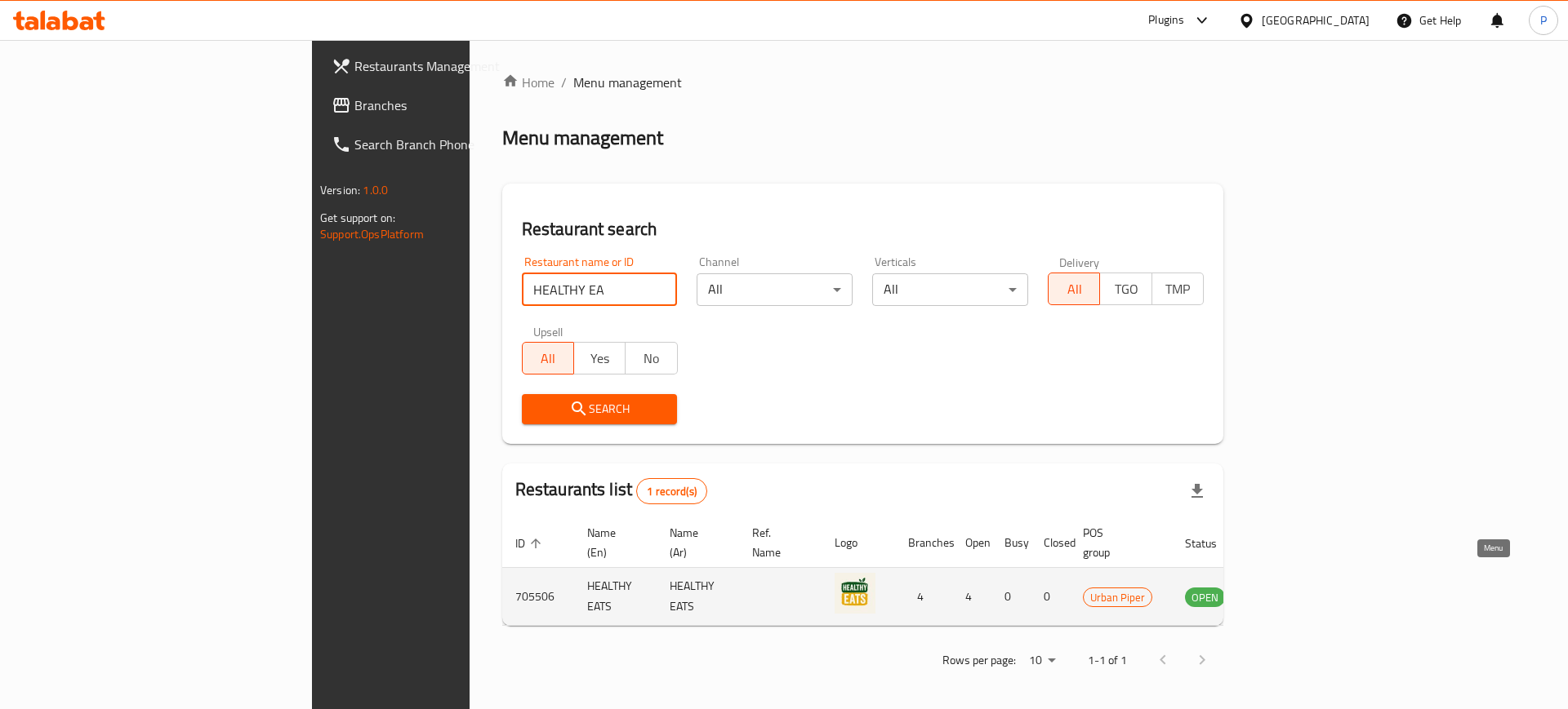
click at [1289, 591] on icon "enhanced table" at bounding box center [1280, 598] width 17 height 14
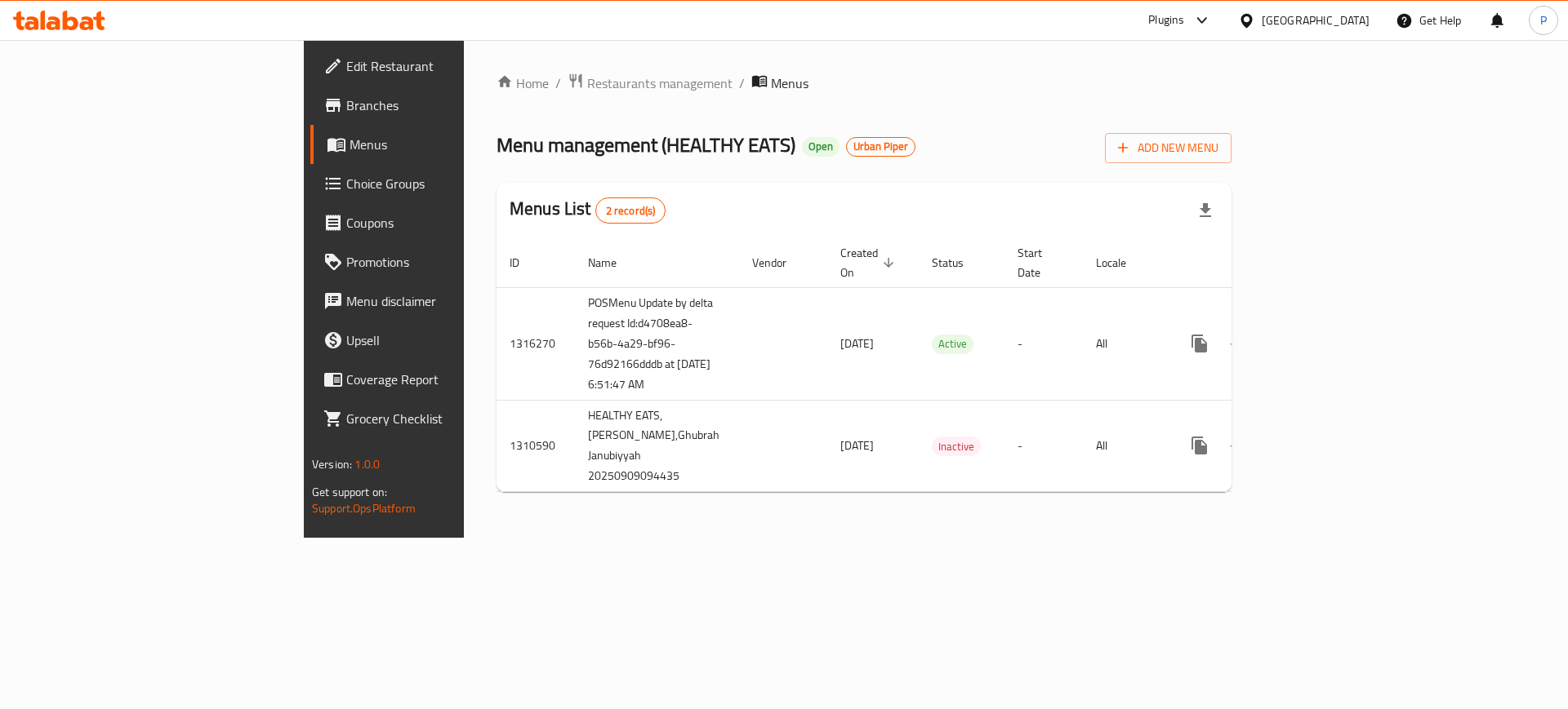
click at [346, 65] on span "Edit Restaurant" at bounding box center [449, 66] width 207 height 19
